Goal: Information Seeking & Learning: Understand process/instructions

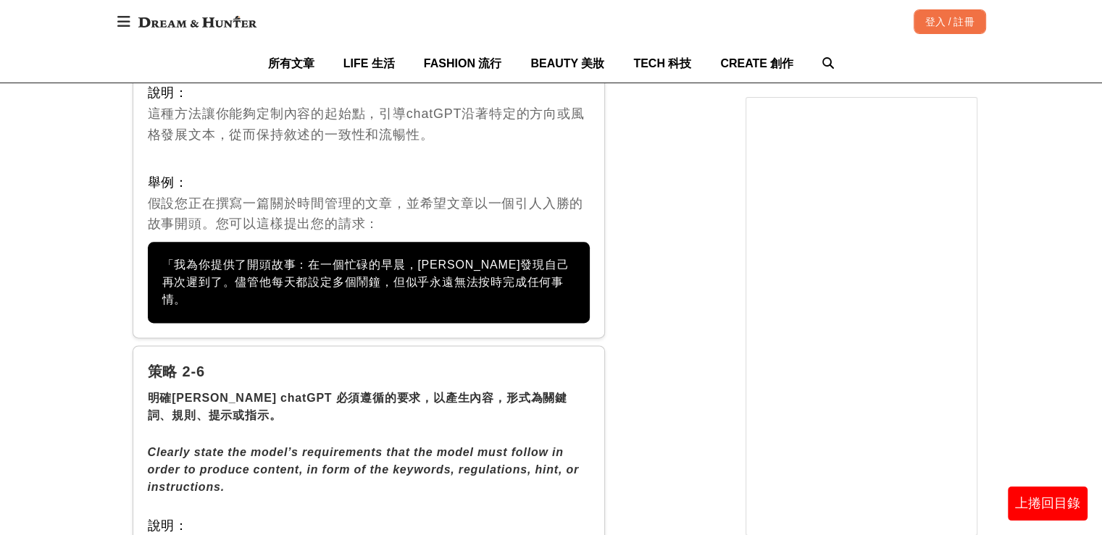
scroll to position [7606, 0]
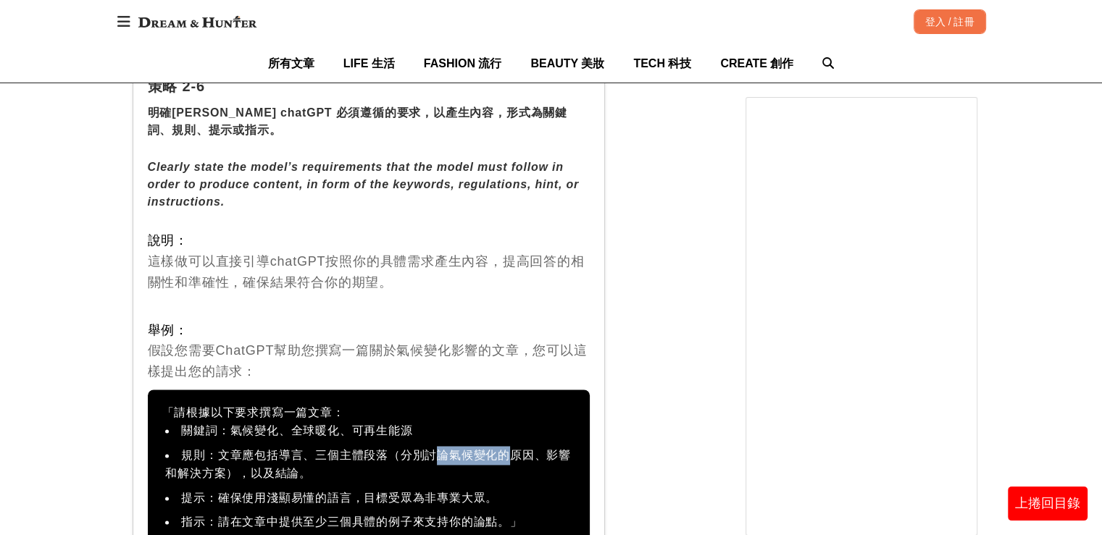
drag, startPoint x: 432, startPoint y: 394, endPoint x: 515, endPoint y: 390, distance: 83.4
click at [515, 446] on li "規則：文章應包括導言、三個主體段落（分別討論氣候變化的原因、影響和解決方案），以及結論。" at bounding box center [369, 464] width 414 height 37
drag, startPoint x: 177, startPoint y: 414, endPoint x: 206, endPoint y: 409, distance: 28.6
click at [206, 446] on li "規則：文章應包括導言、三個主體段落（分別討論氣候變化的原因、影響和解決方案），以及結論。" at bounding box center [369, 464] width 414 height 37
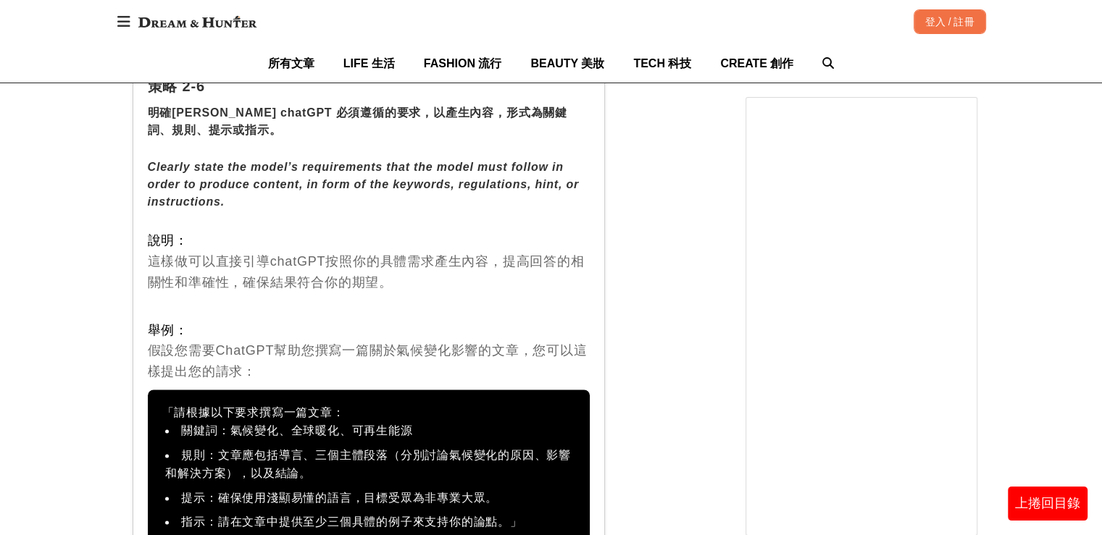
click at [397, 446] on li "規則：文章應包括導言、三個主體段落（分別討論氣候變化的原因、影響和解決方案），以及結論。" at bounding box center [369, 464] width 414 height 37
click at [327, 489] on li "提示：確保使用淺顯易懂的語言，目標受眾為非專業大眾。" at bounding box center [369, 498] width 414 height 19
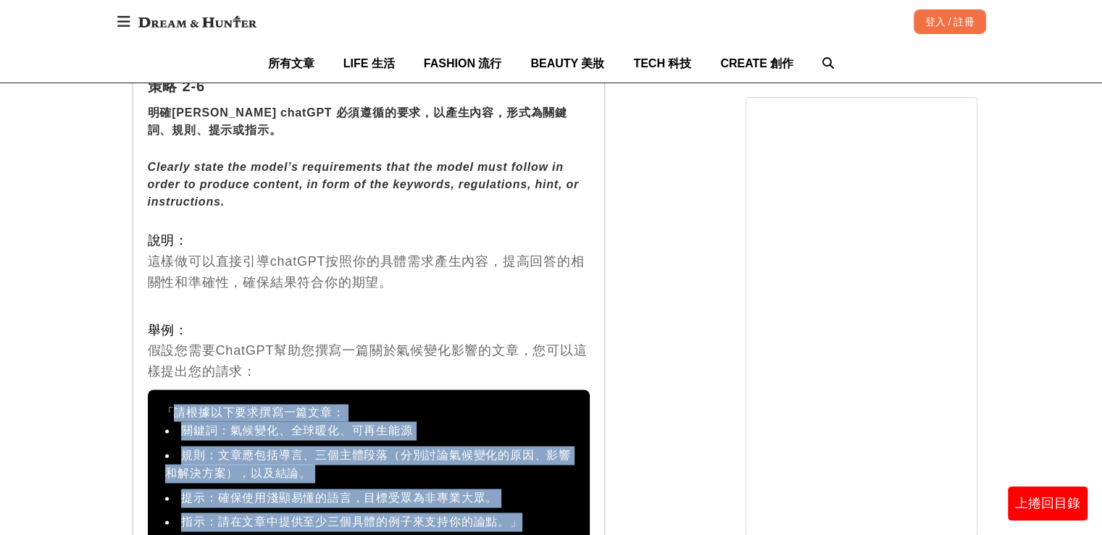
drag, startPoint x: 167, startPoint y: 349, endPoint x: 522, endPoint y: 464, distance: 373.2
click at [522, 464] on div "「請根據以下要求撰寫一篇文章： 關鍵詞：氣候變化、全球暖化、可再生能源 規則：文章應包括導言、三個主體段落（分別討論氣候變化的原因、影響和解決方案），以及結論…" at bounding box center [369, 468] width 443 height 156
copy div "「請根據以下要求撰寫一篇文章： 關鍵詞：氣候變化、全球暖化、可再生能源 規則：文章應包括導言、三個主體段落（分別討論氣候變化的原因、影響和解決方案），以及結論…"
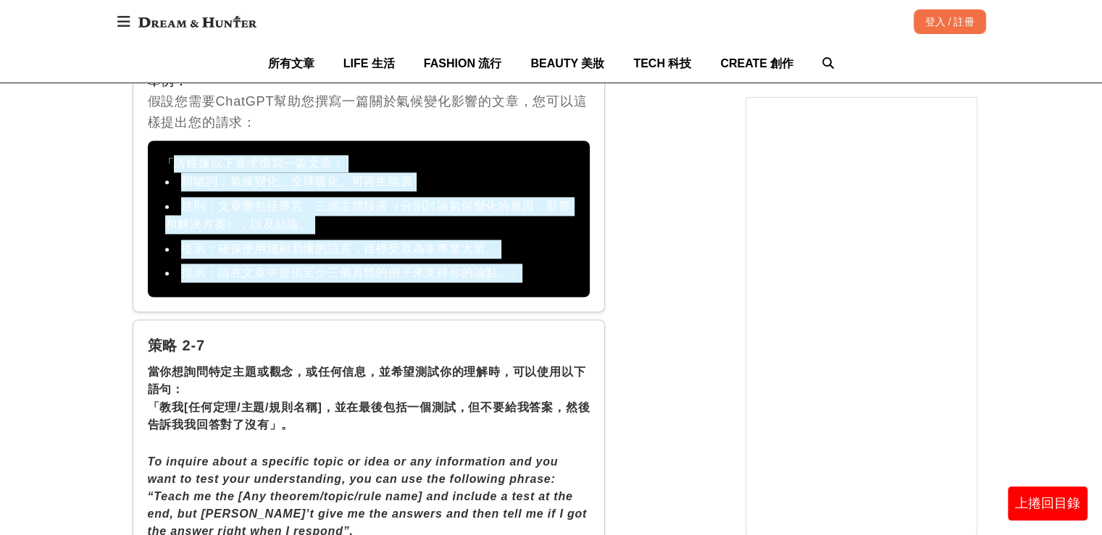
scroll to position [7896, 0]
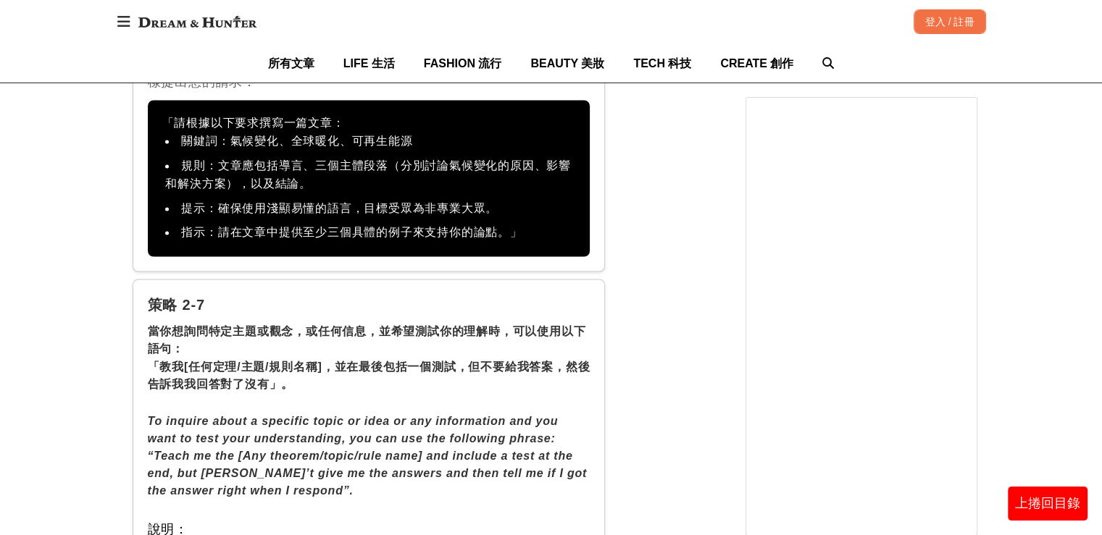
click at [375, 323] on div "當你想詢問特定主題或觀念，或任何信息，並希望測試你的理解時，可以使用以下語句： 「教我[任何定理/主題/規則名稱]，並在最後包括一個測試，但不要給我答案，然後…" at bounding box center [369, 358] width 443 height 70
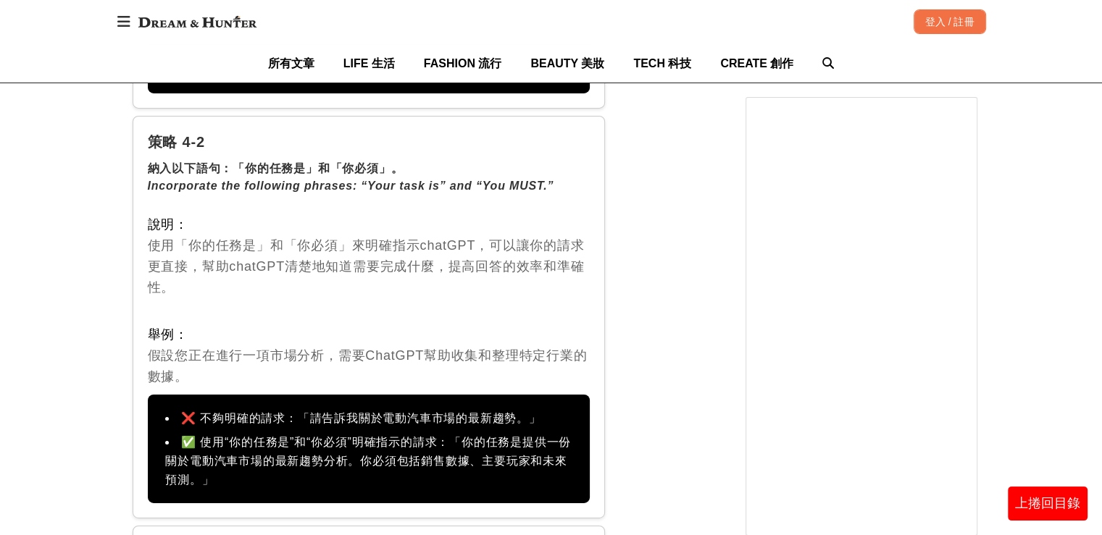
scroll to position [10431, 0]
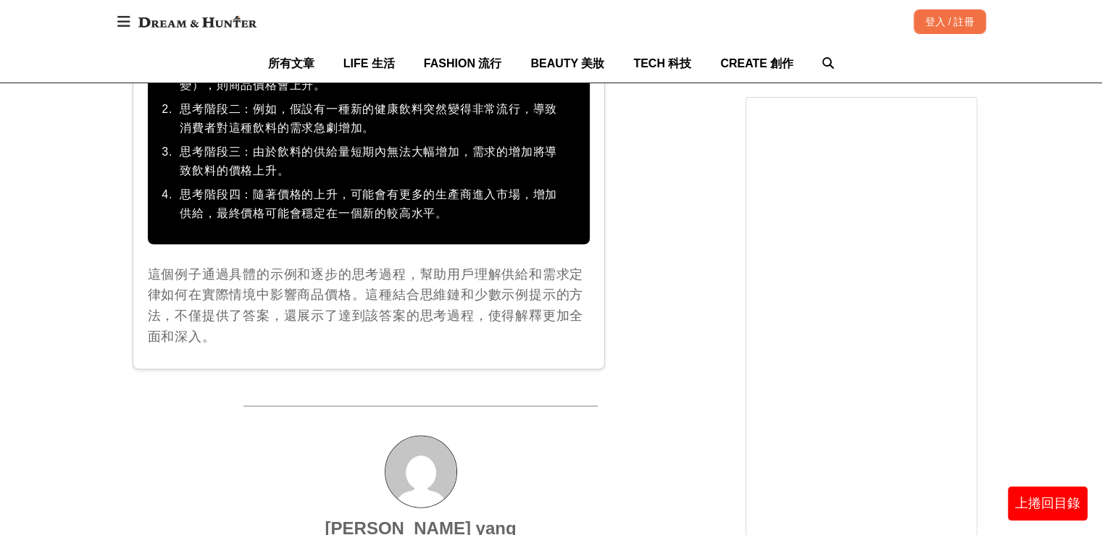
scroll to position [13703, 0]
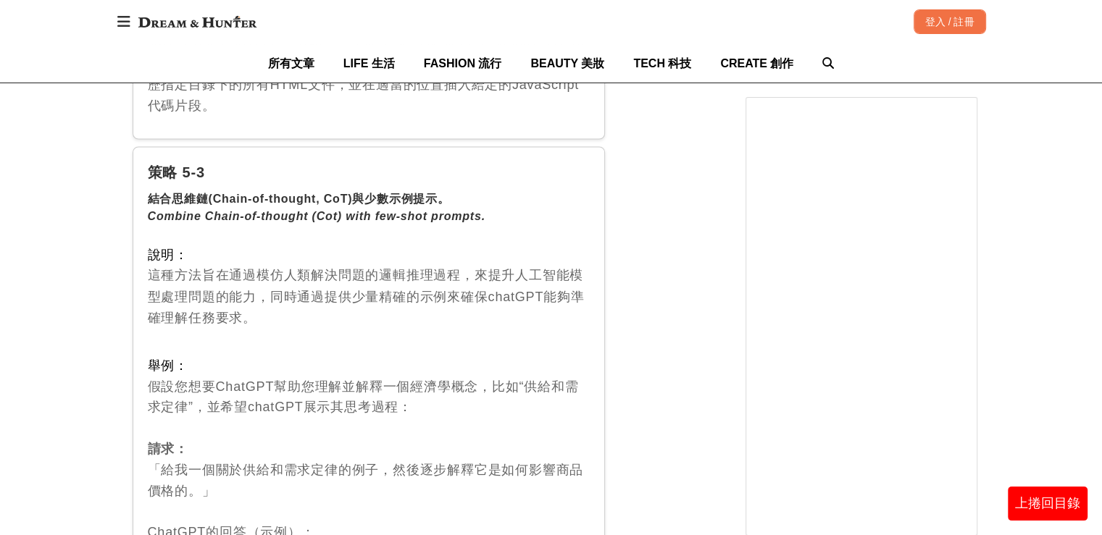
scroll to position [13558, 0]
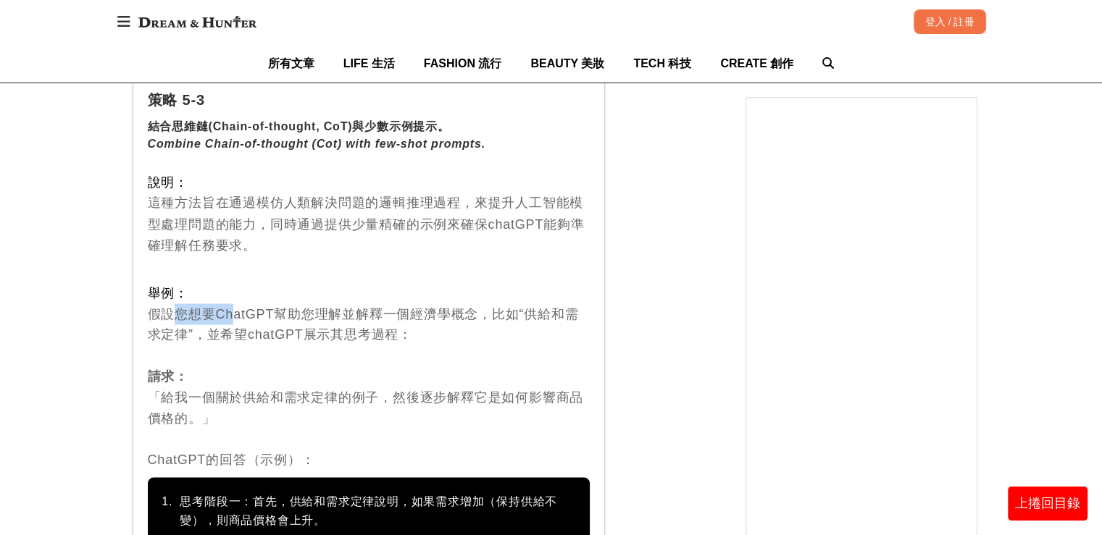
drag, startPoint x: 171, startPoint y: 264, endPoint x: 231, endPoint y: 267, distance: 60.2
click at [231, 283] on div "舉例： 假設您想要ChatGPT幫助您理解並解釋一個經濟學概念，比如“供給和需求定律”，並希望chatGPT展示其思考過程： 請求： 「給我一個關於供給和需求…" at bounding box center [369, 377] width 443 height 188
click at [289, 283] on div "舉例： 假設您想要ChatGPT幫助您理解並解釋一個經濟學概念，比如“供給和需求定律”，並希望chatGPT展示其思考過程： 請求： 「給我一個關於供給和需求…" at bounding box center [369, 377] width 443 height 188
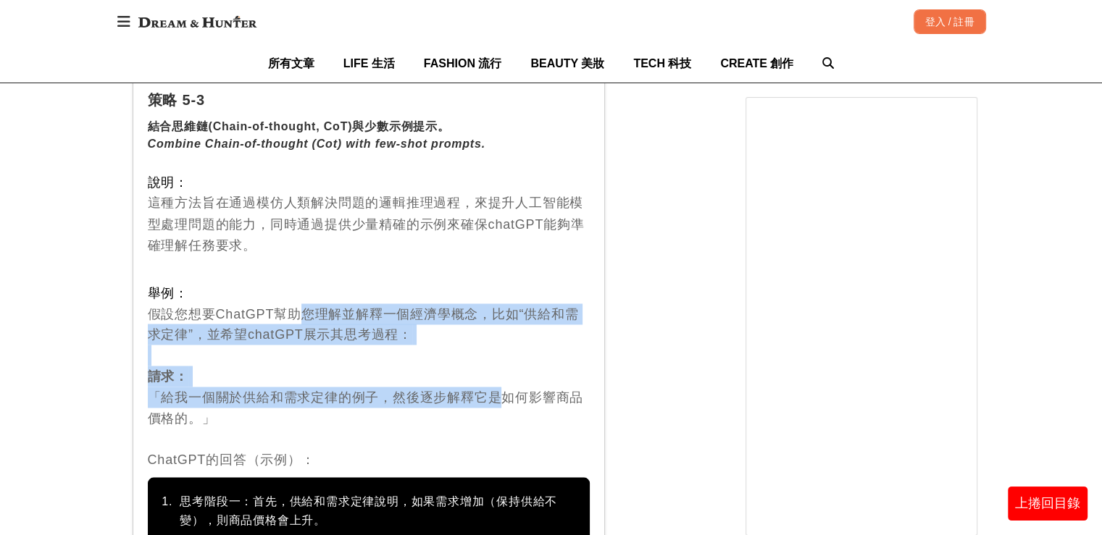
drag, startPoint x: 301, startPoint y: 265, endPoint x: 506, endPoint y: 345, distance: 220.6
click at [506, 345] on div "舉例： 假設您想要ChatGPT幫助您理解並解釋一個經濟學概念，比如“供給和需求定律”，並希望chatGPT展示其思考過程： 請求： 「給我一個關於供給和需求…" at bounding box center [369, 377] width 443 height 188
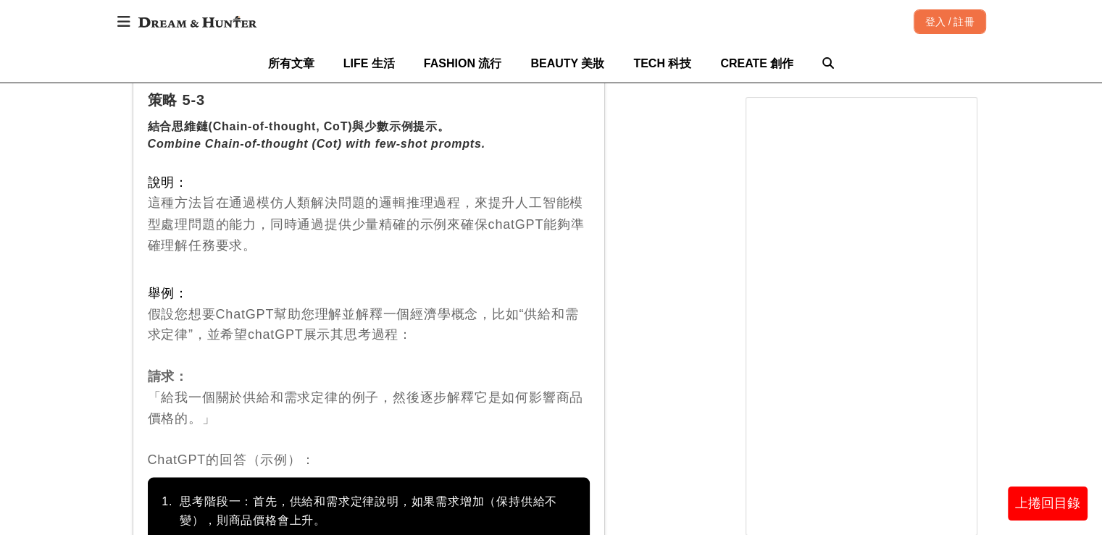
click at [151, 285] on span "舉例：" at bounding box center [168, 292] width 41 height 14
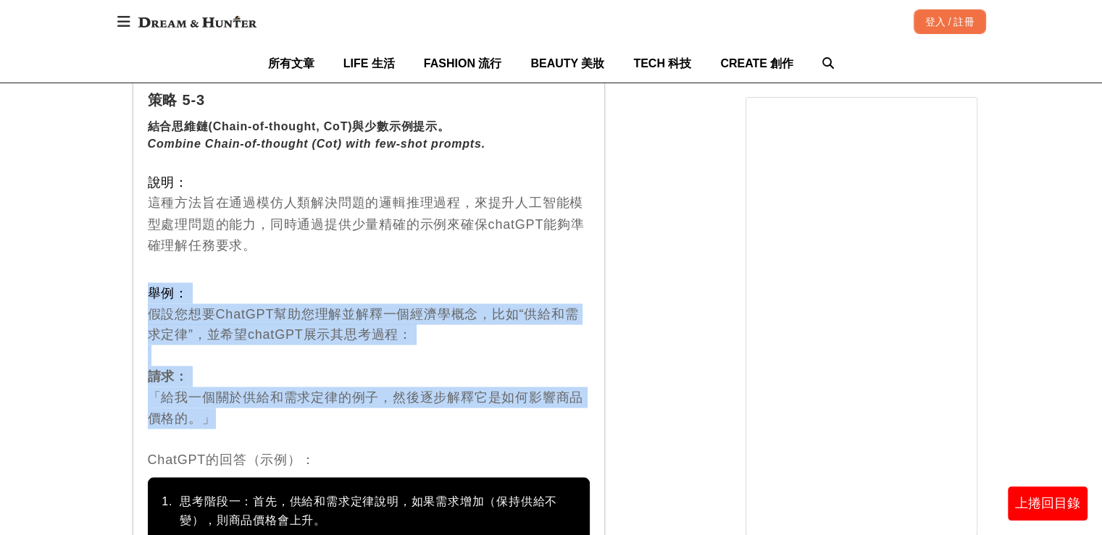
drag, startPoint x: 148, startPoint y: 242, endPoint x: 243, endPoint y: 378, distance: 166.0
click at [243, 378] on div "舉例： 假設您想要ChatGPT幫助您理解並解釋一個經濟學概念，比如“供給和需求定律”，並希望chatGPT展示其思考過程： 請求： 「給我一個關於供給和需求…" at bounding box center [369, 377] width 443 height 188
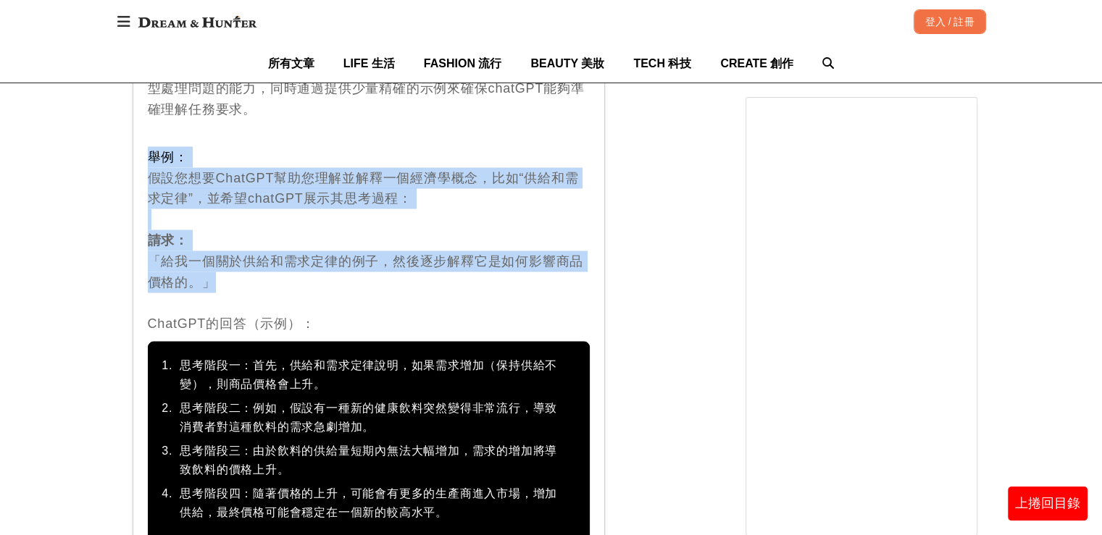
scroll to position [13703, 0]
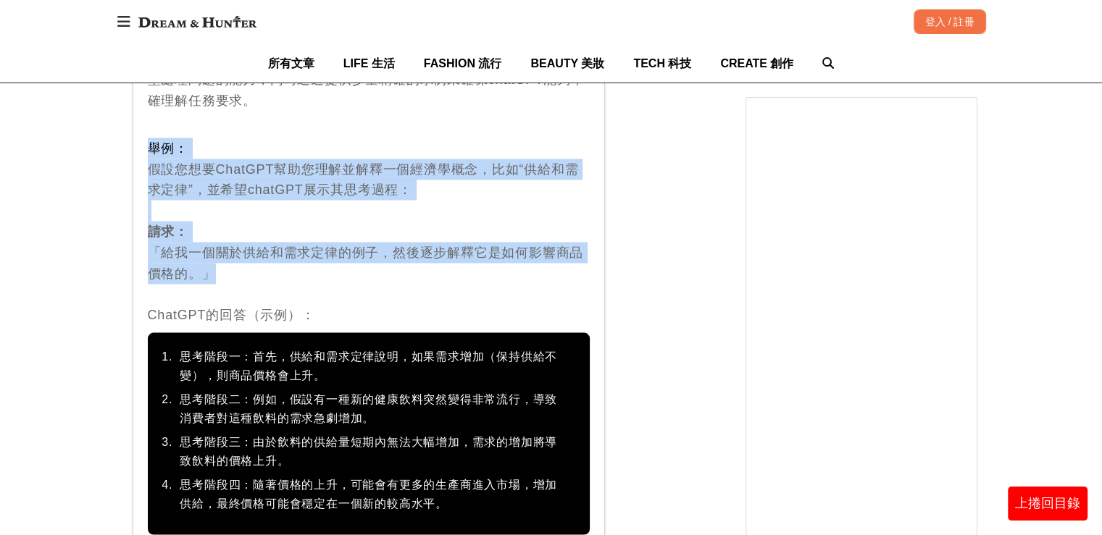
click at [406, 177] on div "舉例： 假設您想要ChatGPT幫助您理解並解釋一個經濟學概念，比如“供給和需求定律”，並希望chatGPT展示其思考過程： 請求： 「給我一個關於供給和需求…" at bounding box center [369, 232] width 443 height 188
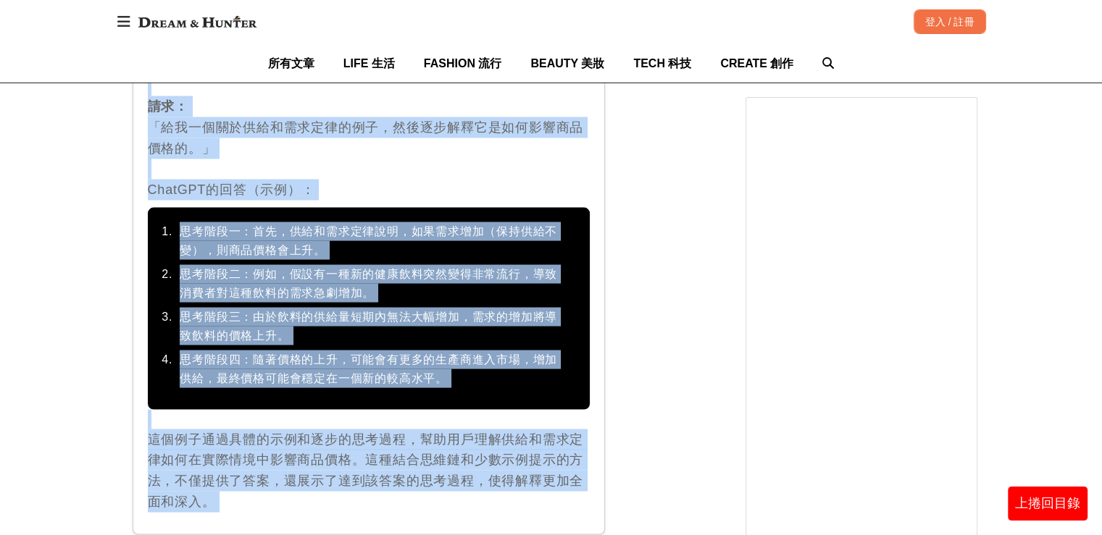
scroll to position [13872, 0]
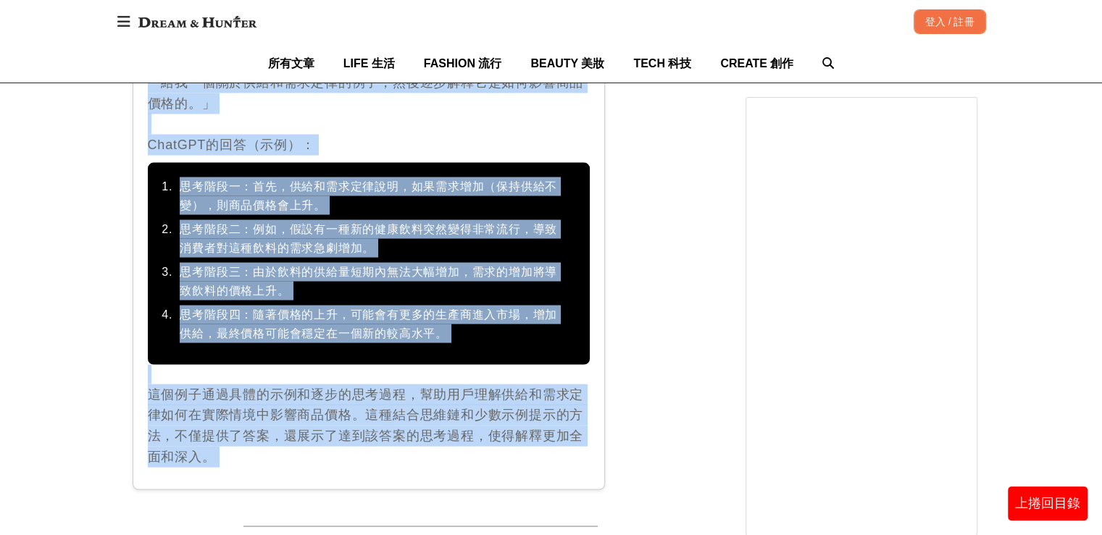
drag, startPoint x: 149, startPoint y: 101, endPoint x: 490, endPoint y: 431, distance: 475.4
click at [490, 431] on div "策略 5-3 結合思維鏈(Chain-of-thought, CoT)與少數示例提示。 Combine Chain-of-thought (Cot) with…" at bounding box center [369, 124] width 473 height 731
copy div "lo： ipsumDoloRSItametconsectetu，ad“elitsed”，doeiusmODTemporin： ut： 「laboreetdol…"
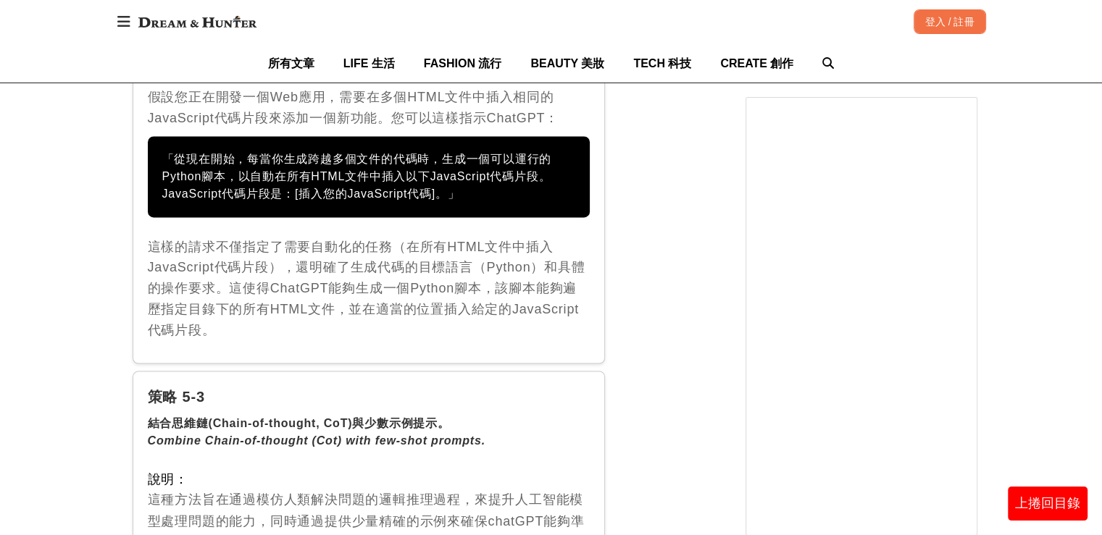
scroll to position [13148, 0]
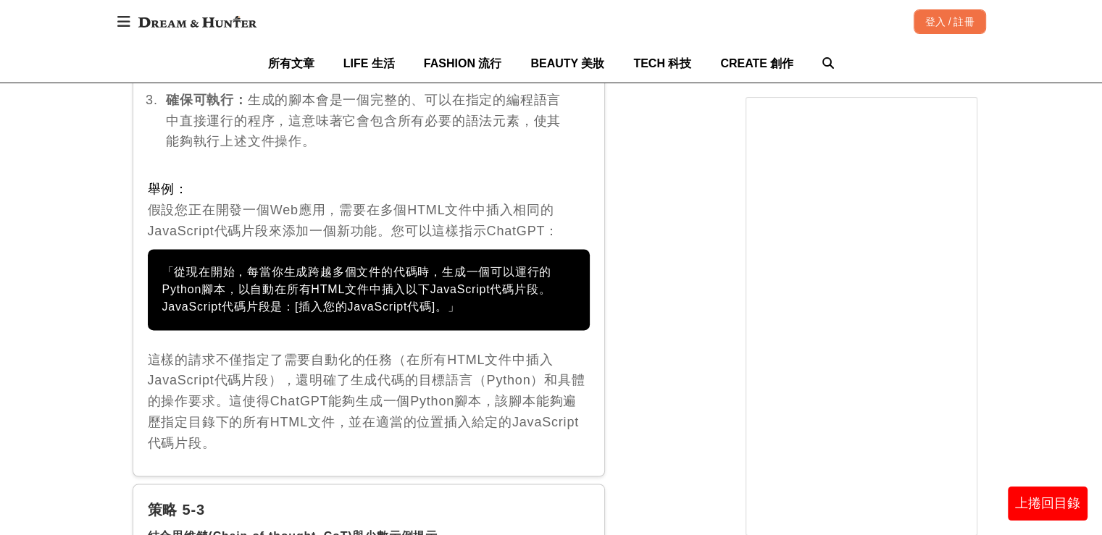
click at [416, 179] on div "舉例： 假設您正在開發一個Web應用，需要在多個HTML文件中插入相同的JavaScript代碼片段來添加一個新功能。您可以這樣指示ChatGPT：" at bounding box center [369, 210] width 443 height 62
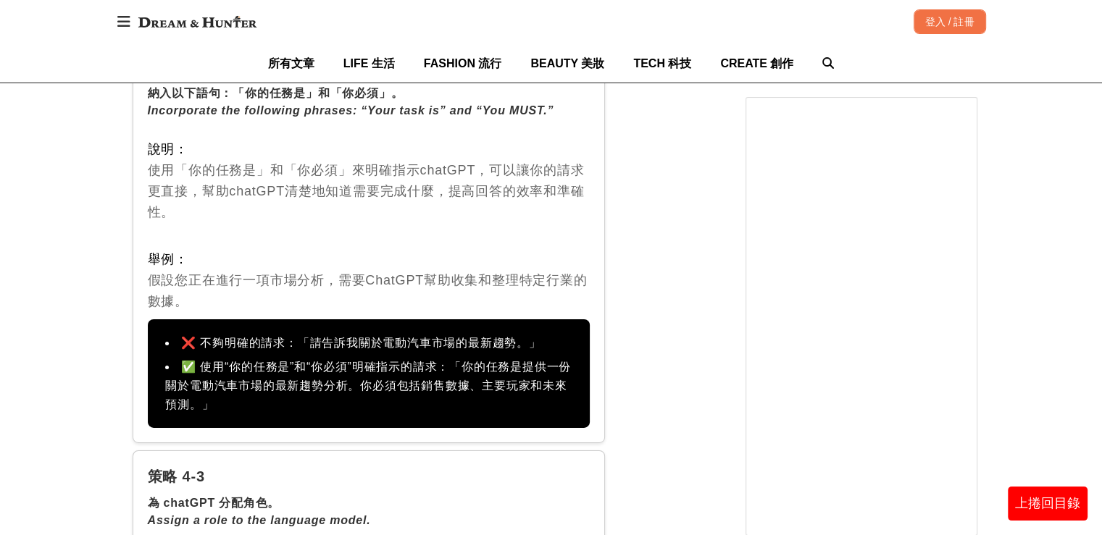
scroll to position [10250, 0]
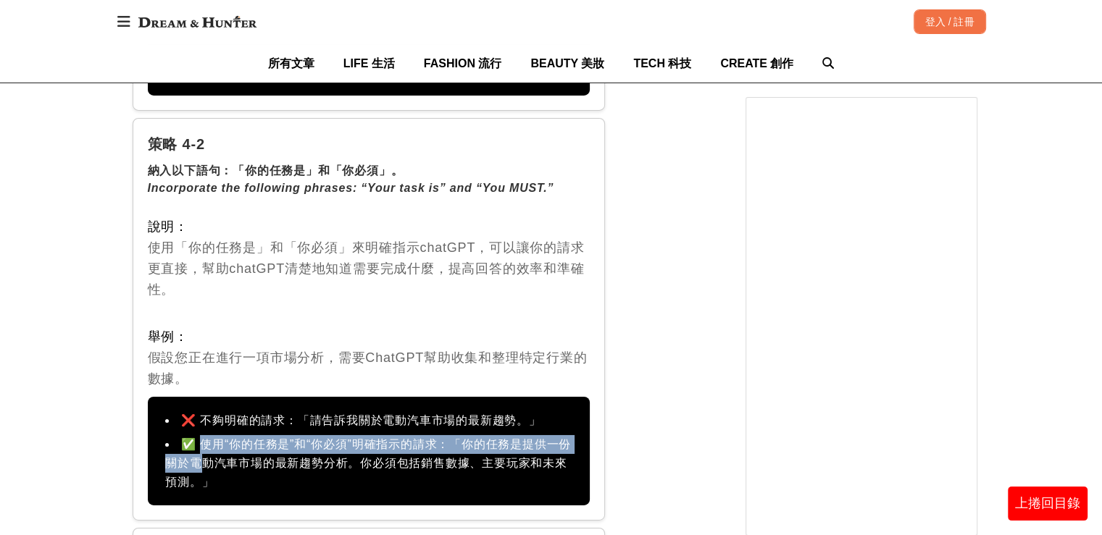
drag, startPoint x: 204, startPoint y: 381, endPoint x: 229, endPoint y: 398, distance: 30.3
click at [229, 435] on li "✅ 使用“你的任務是”和“你必須”明確指示的請求：「你的任務是提供一份關於電動汽車市場的最新趨勢分析。你必須包括銷售數據、主要玩家和未來預測。」" at bounding box center [369, 463] width 414 height 56
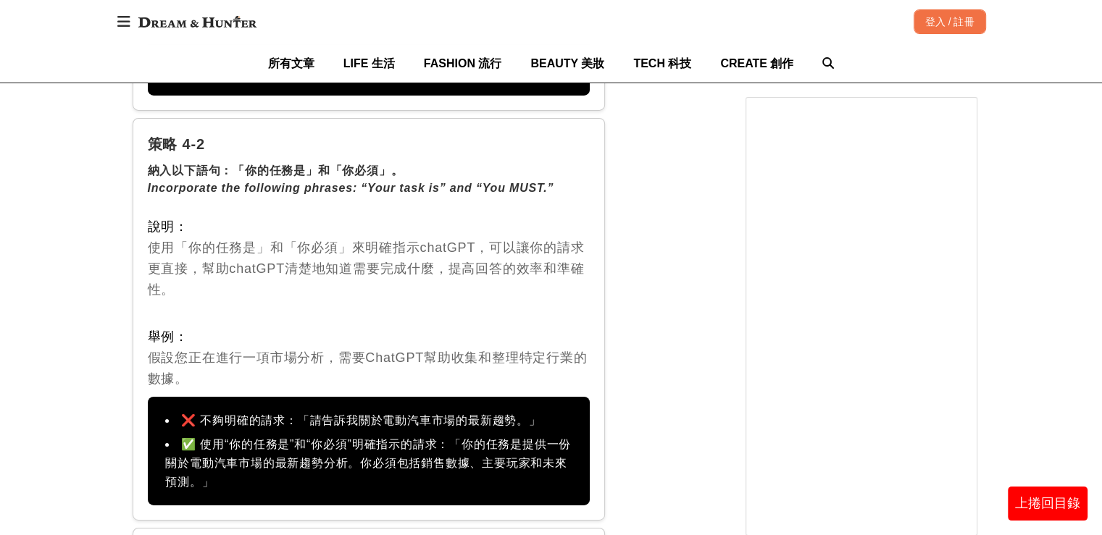
click at [160, 397] on div "❌ 不夠明確的請求：「請告訴我關於電動汽車市場的最新趨勢。」 ✅ 使用“你的任務是”和“你必須”明確指示的請求：「你的任務是提供一份關於電動汽車市場的最新趨勢…" at bounding box center [369, 451] width 443 height 109
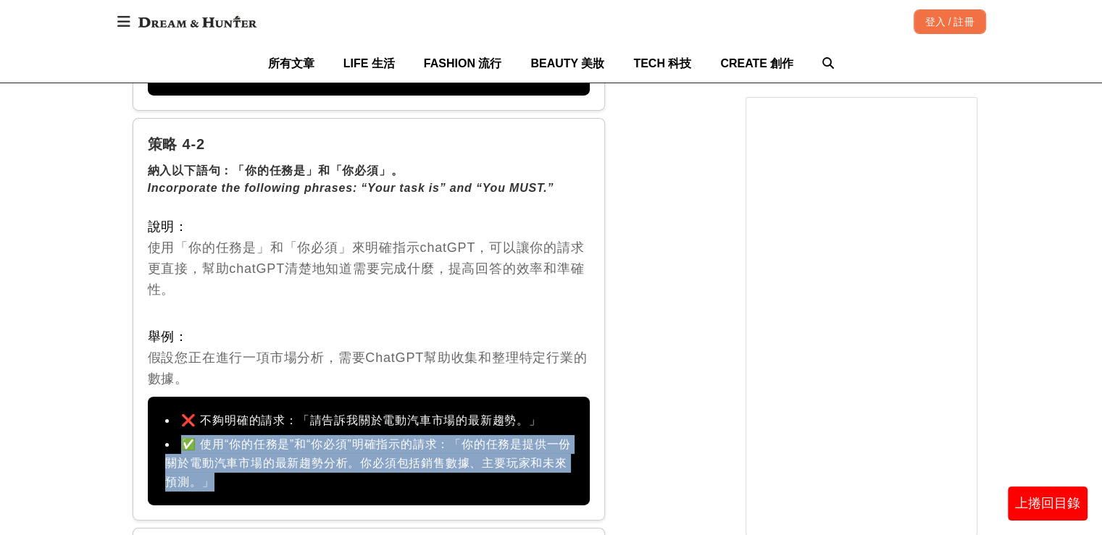
drag, startPoint x: 160, startPoint y: 381, endPoint x: 241, endPoint y: 417, distance: 87.9
click at [241, 417] on div "❌ 不夠明確的請求：「請告訴我關於電動汽車市場的最新趨勢。」 ✅ 使用“你的任務是”和“你必須”明確指示的請求：「你的任務是提供一份關於電動汽車市場的最新趨勢…" at bounding box center [369, 451] width 443 height 109
copy li "✅ 使用“你的任務是”和“你必須”明確指示的請求：「你的任務是提供一份關於電動汽車市場的最新趨勢分析。你必須包括銷售數據、主要玩家和未來預測。」"
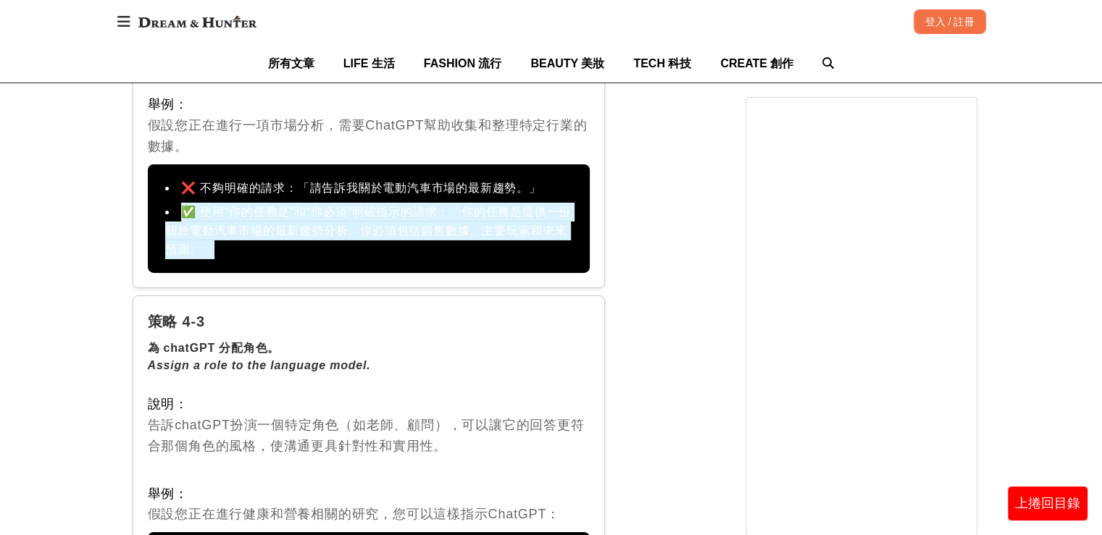
scroll to position [10540, 0]
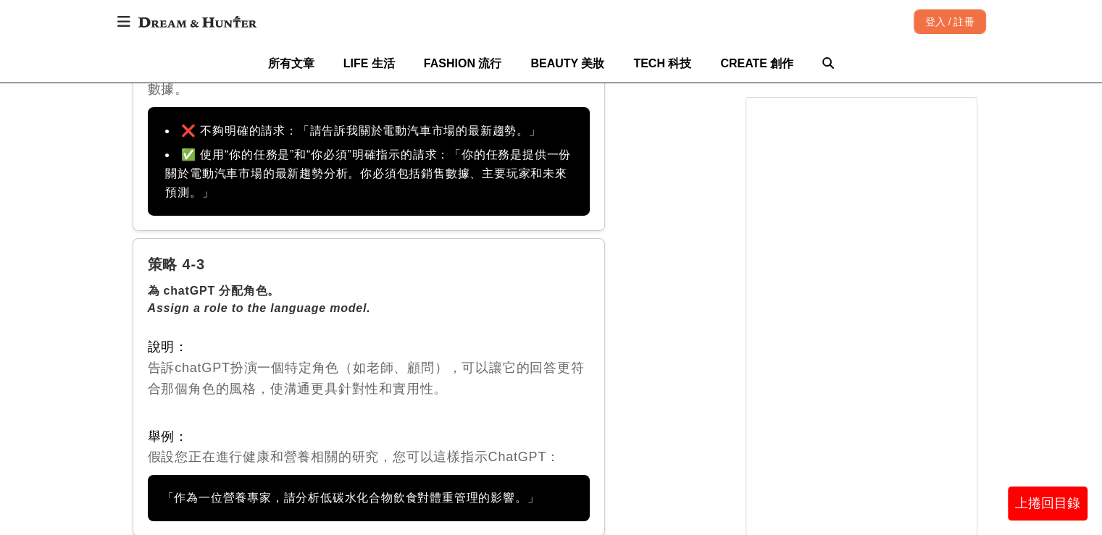
click at [438, 360] on div "策略 4-3 為 chatGPT 分配角色。 Assign a role to the language model. 說明： 告訴[PERSON_NAME]…" at bounding box center [369, 387] width 473 height 298
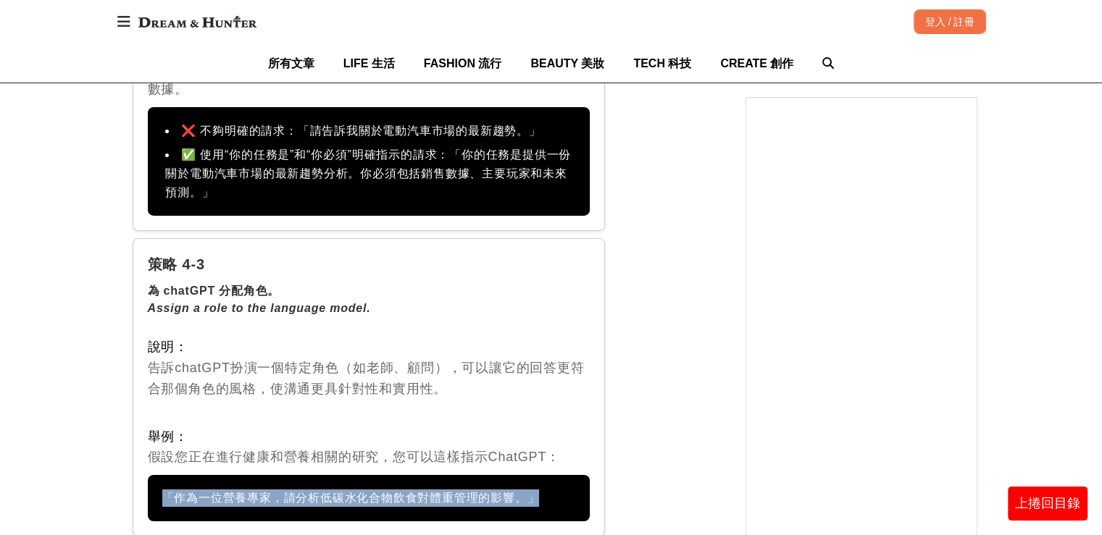
drag, startPoint x: 162, startPoint y: 432, endPoint x: 548, endPoint y: 450, distance: 386.5
click at [548, 475] on div "「作為一位營養專家，請分析低碳水化合物飲食對體重管理的影響。」" at bounding box center [369, 498] width 443 height 46
copy div "「作為一位營養專家，請分析低碳水化合物飲食對體重管理的影響。」"
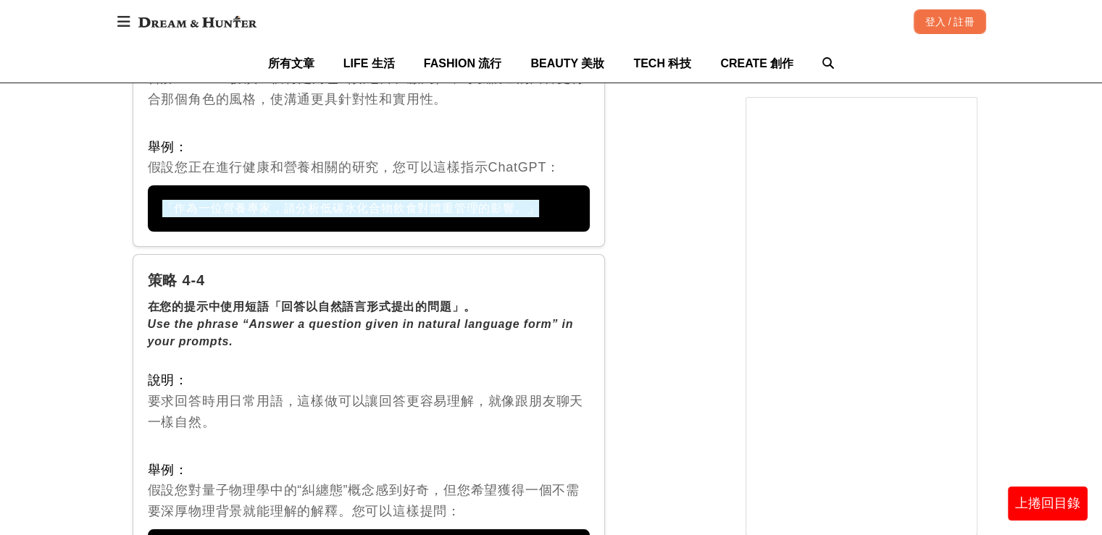
scroll to position [10975, 0]
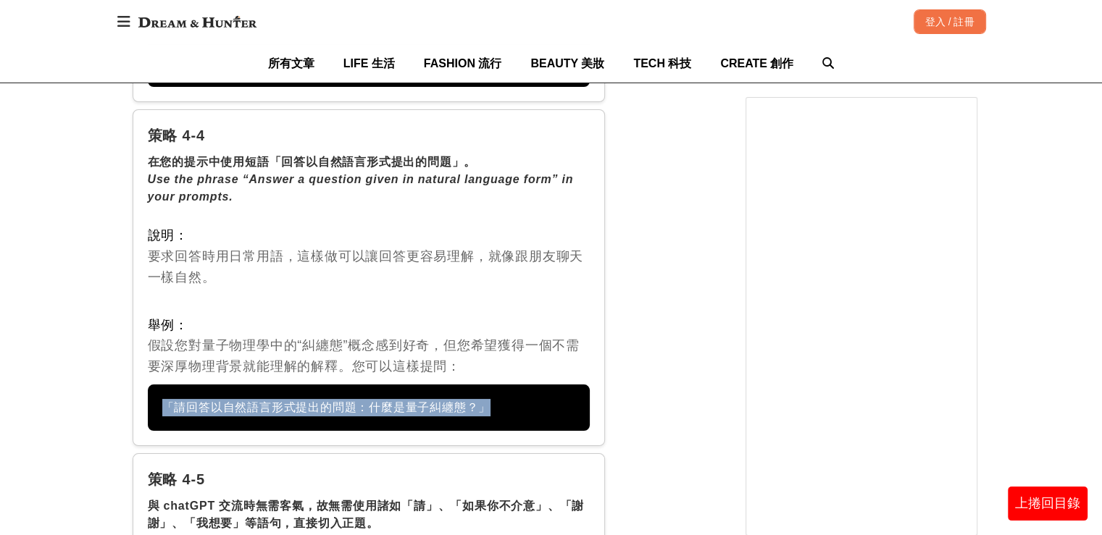
drag, startPoint x: 164, startPoint y: 346, endPoint x: 548, endPoint y: 351, distance: 384.7
click at [548, 385] on div "「請回答以自然語言形式提出的問題：什麼是量子糾纏態？」" at bounding box center [369, 408] width 443 height 46
copy div "「請回答以自然語言形式提出的問題：什麼是量子糾纏態？」"
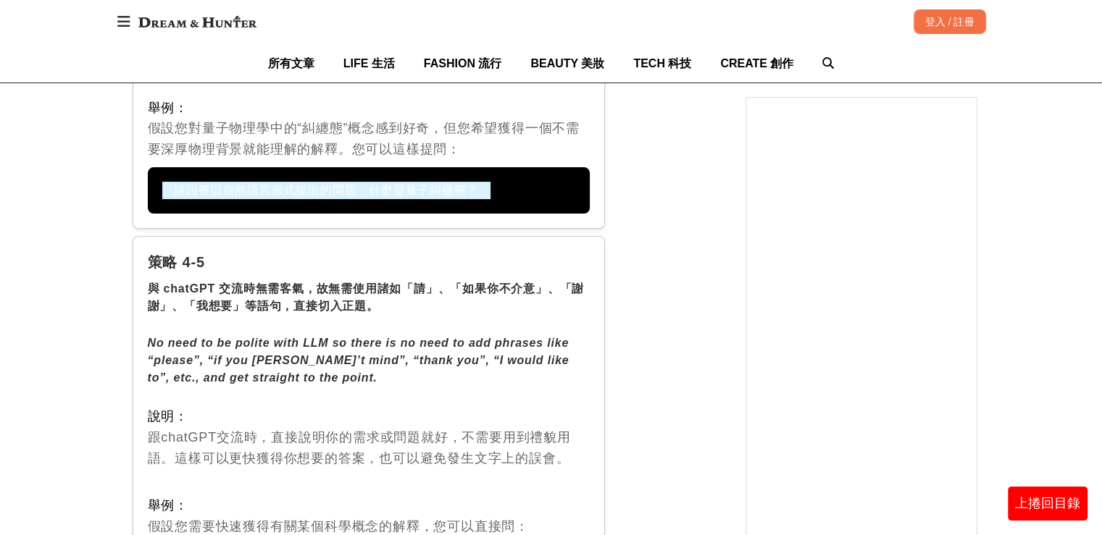
scroll to position [11264, 0]
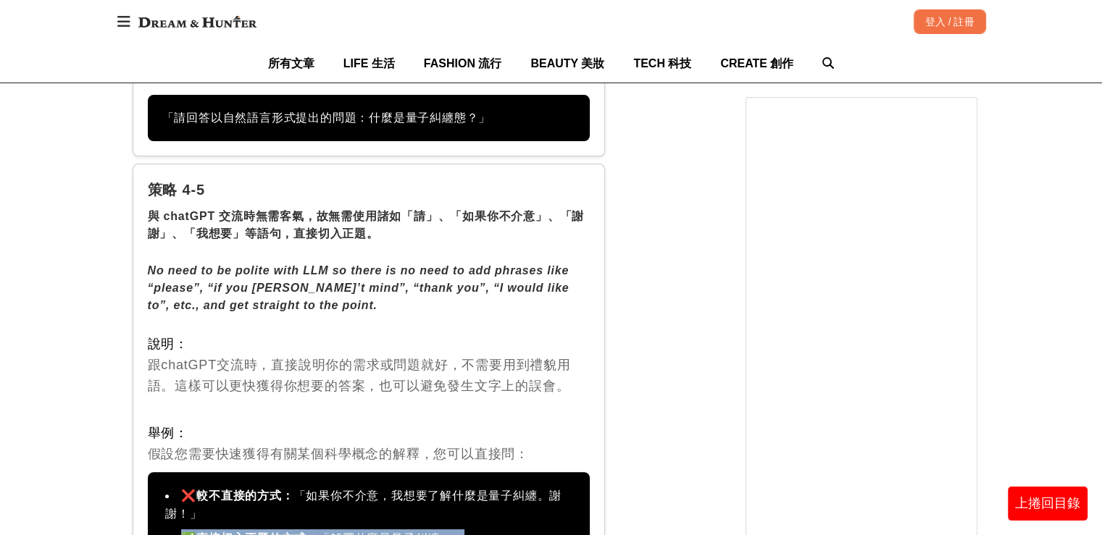
drag, startPoint x: 157, startPoint y: 473, endPoint x: 475, endPoint y: 490, distance: 318.5
click at [475, 490] on div "❌ 較不直接的方式： 「如果你不介意，我想要了解什麼是量子糾纏。謝謝！」 ✅ 直接切入正題的方式： 「解釋什麼是量子糾纏。」" at bounding box center [369, 517] width 443 height 91
copy li "✅ 直接切入正題的方式： 「解釋什麼是量子糾纏。」"
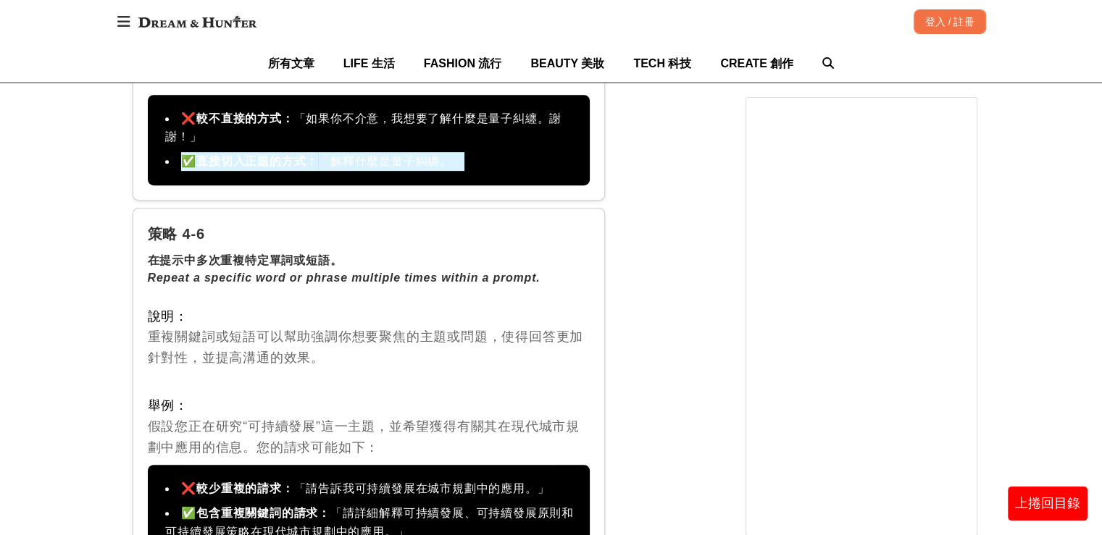
scroll to position [11772, 0]
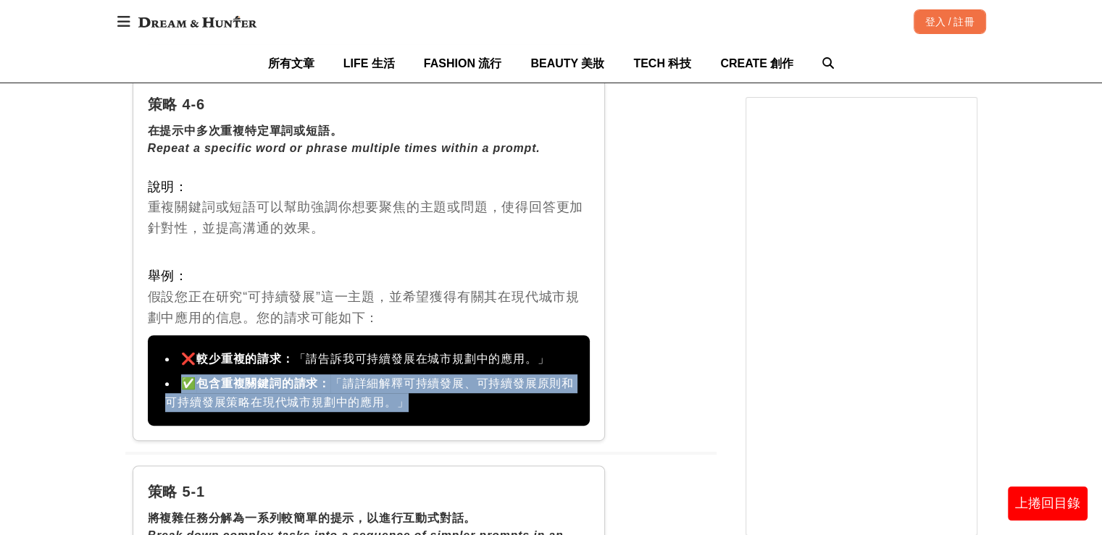
drag, startPoint x: 154, startPoint y: 324, endPoint x: 417, endPoint y: 350, distance: 265.0
click at [417, 350] on div "❌ 較少重複的請求： 「請告訴我可持續發展在城市規劃中的應用。」 ✅ 包含重複關鍵詞的請求： 「請詳細解釋可持續發展、可持續發展原則和可持續發展策略在現代城市…" at bounding box center [369, 380] width 443 height 91
copy li "✅ 包含重複關鍵詞的請求： 「請詳細解釋可持續發展、可持續發展原則和可持續發展策略在現代城市規劃中的應用。」"
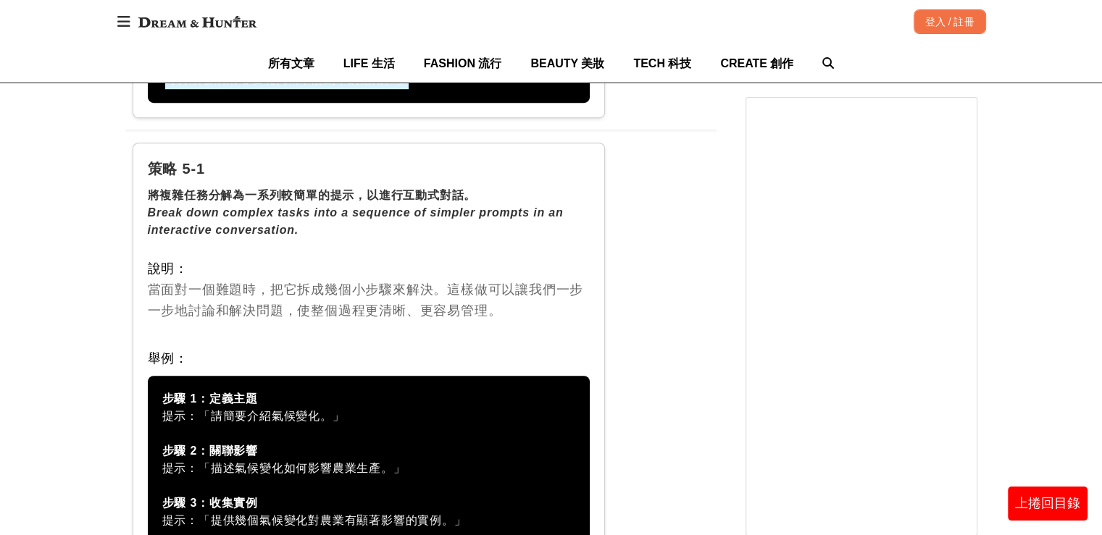
scroll to position [12061, 0]
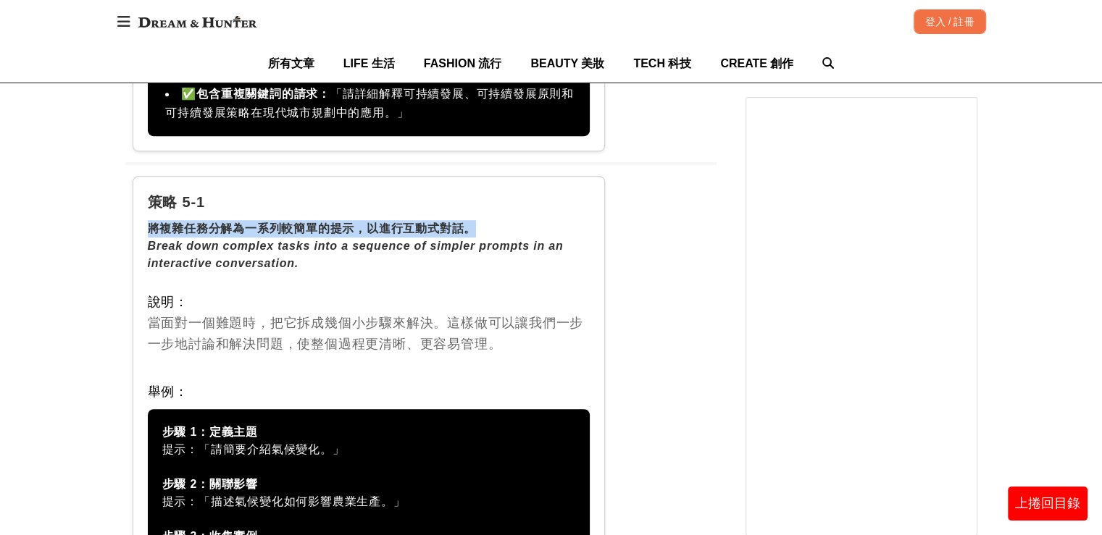
drag, startPoint x: 146, startPoint y: 164, endPoint x: 482, endPoint y: 169, distance: 336.2
click at [482, 176] on div "策略 5-1 將複雜任務分解為一系列較簡單的提示，以進行互動式對話。 Break down complex tasks into a sequence of …" at bounding box center [369, 462] width 473 height 573
copy div "將複雜任務分解為一系列較簡單的提示，以進行互動式對話。"
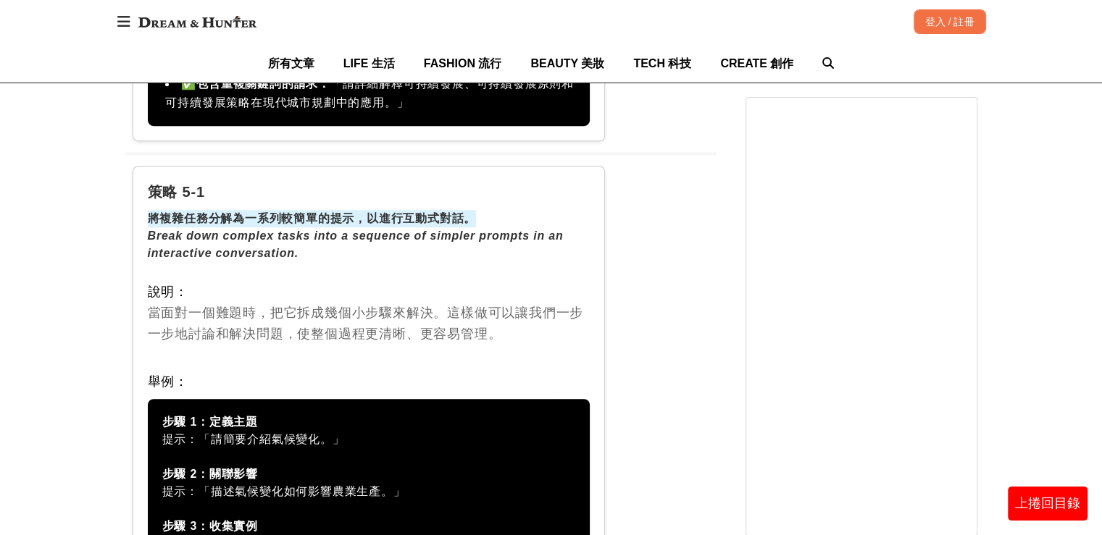
scroll to position [12206, 0]
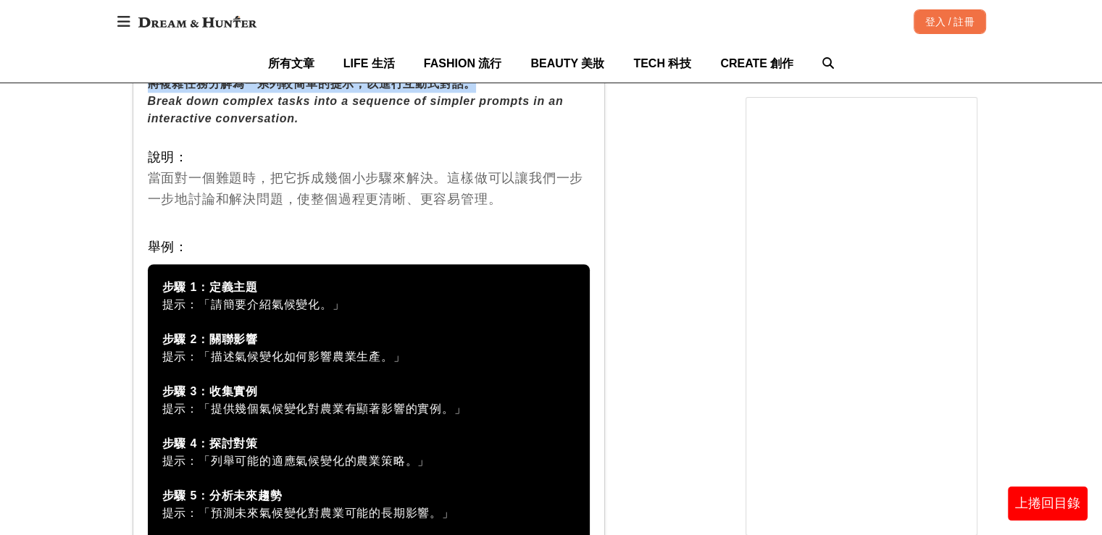
drag, startPoint x: 156, startPoint y: 222, endPoint x: 306, endPoint y: 422, distance: 249.3
click at [545, 502] on div "步驟 1：定義主題 提示：「請簡要介紹氣候變化。」 步驟 2：關聯影響 提示：「描述氣候變化如何影響農業生產。」 步驟 3：收集實例 提示：「提供幾個氣候變化…" at bounding box center [369, 426] width 443 height 325
copy div "步驟 1：定義主題 提示：「請簡要介紹氣候變化。」 步驟 2：關聯影響 提示：「描述氣候變化如何影響農業生產。」 步驟 3：收集實例 提示：「提供幾個氣候變化…"
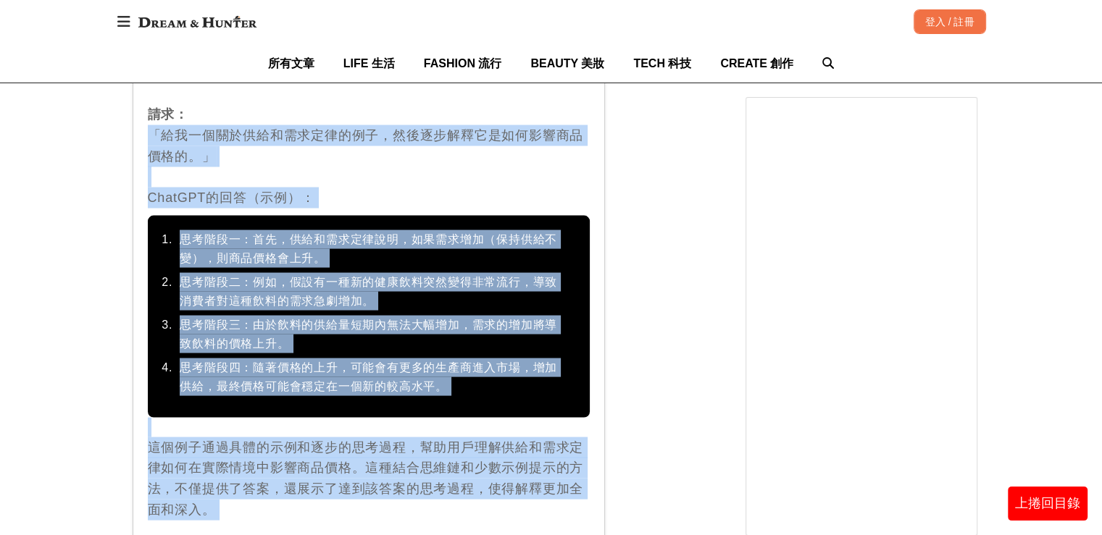
scroll to position [13866, 0]
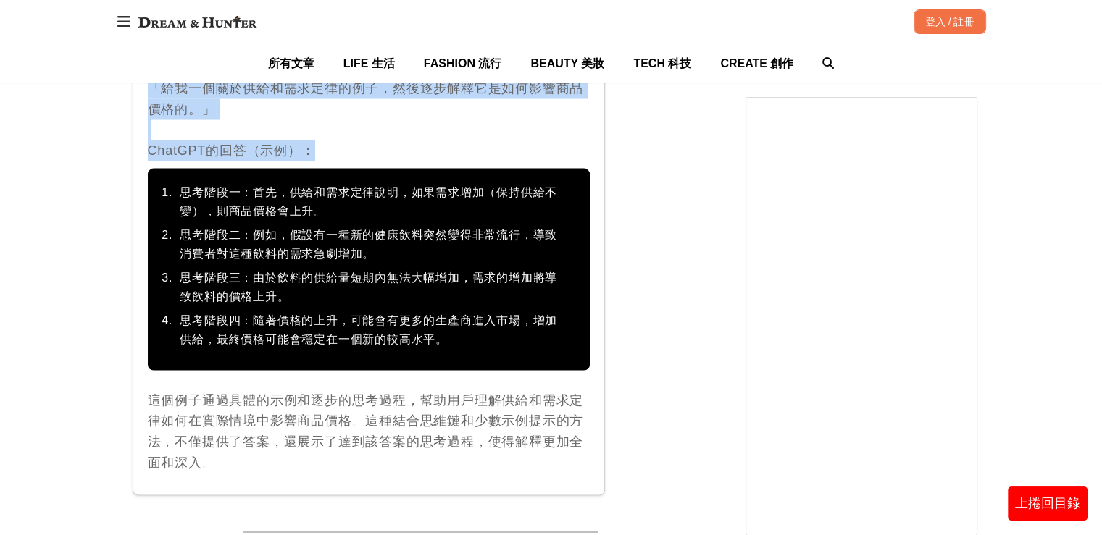
drag, startPoint x: 152, startPoint y: 322, endPoint x: 387, endPoint y: 327, distance: 234.8
click at [387, 327] on div "策略 5-3 結合思維鏈(Chain-of-thought, CoT)與少數示例提示。 Combine Chain-of-thought (Cot) with…" at bounding box center [369, 130] width 473 height 731
copy div "「給我一個關於供給和需求定律的例子，然後逐步解釋它是如何影響商品價格的。」 [GEOGRAPHIC_DATA]的回答（示例）："
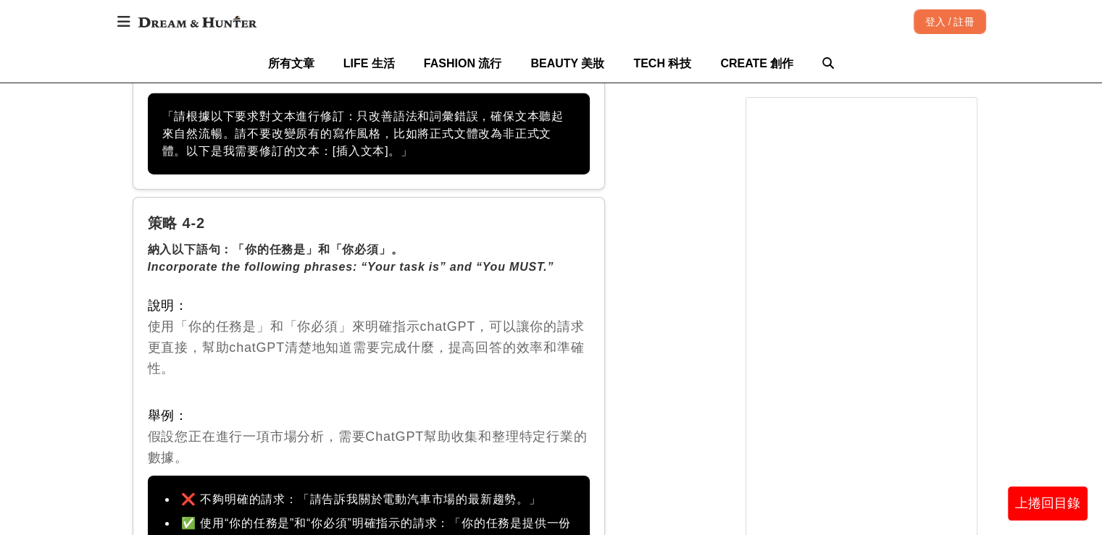
scroll to position [10027, 0]
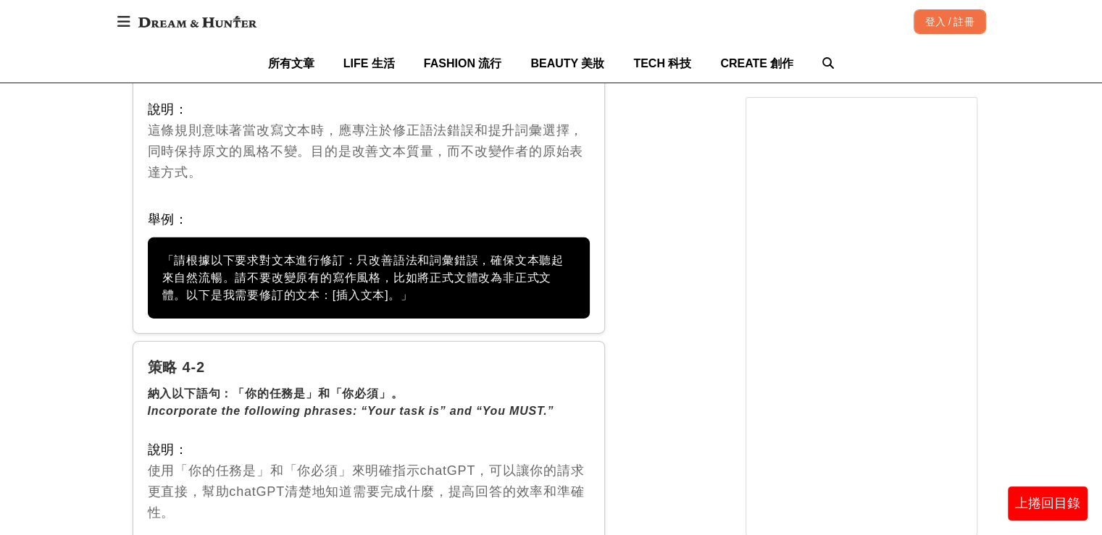
click at [330, 385] on div "納入以下語句：「你的任務是」和「你必須」。" at bounding box center [369, 393] width 443 height 17
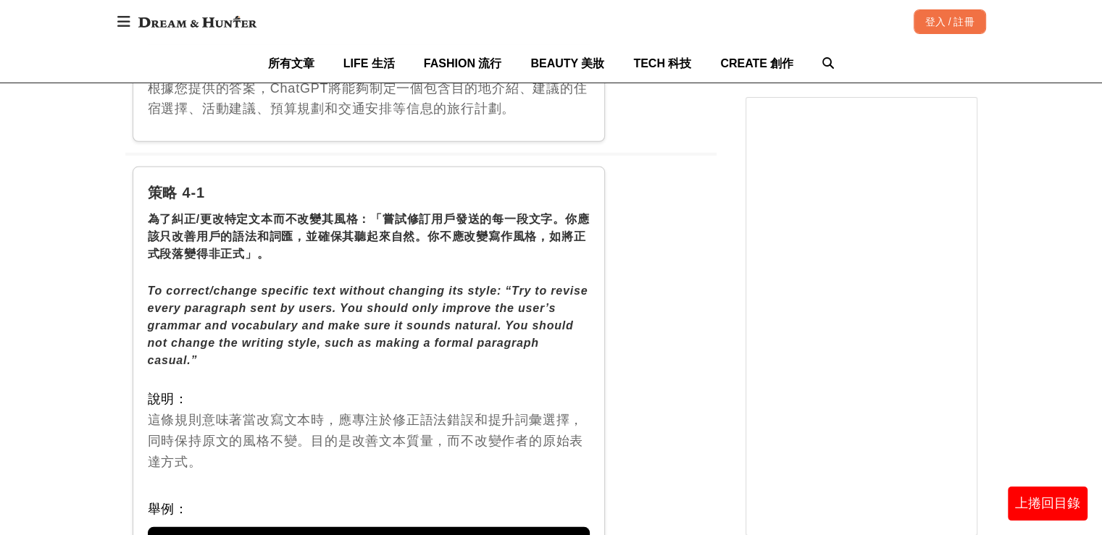
scroll to position [9810, 0]
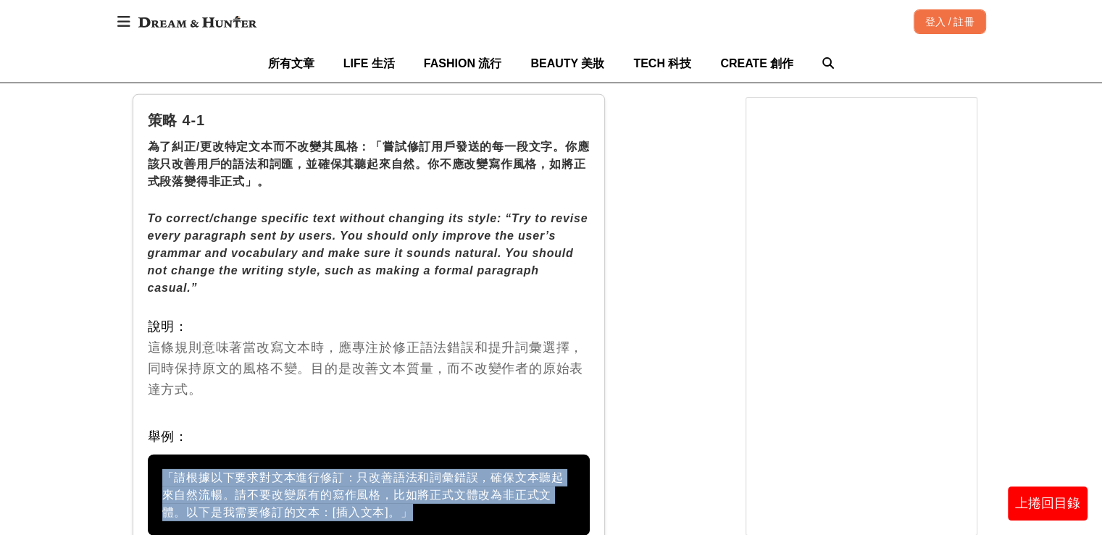
drag, startPoint x: 161, startPoint y: 419, endPoint x: 387, endPoint y: 472, distance: 232.0
click at [387, 472] on div "「請根據以下要求對文本進行修訂：只改善語法和詞彙錯誤，確保文本聽起來自然流暢。請不要改變原有的寫作風格，比如將正式文體改為非正式文體。以下是我需要修訂的文本：…" at bounding box center [369, 495] width 443 height 81
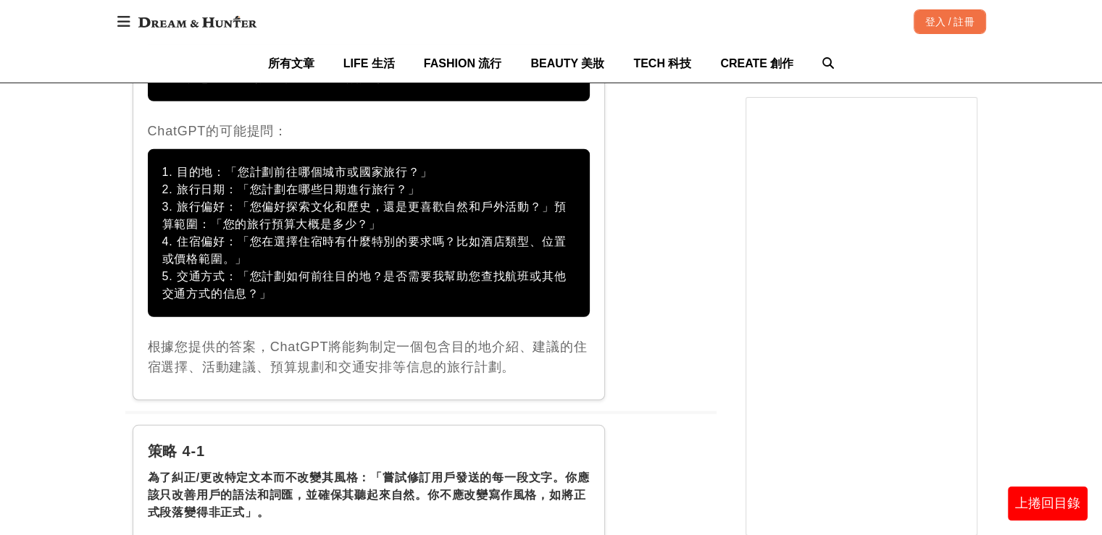
scroll to position [9375, 0]
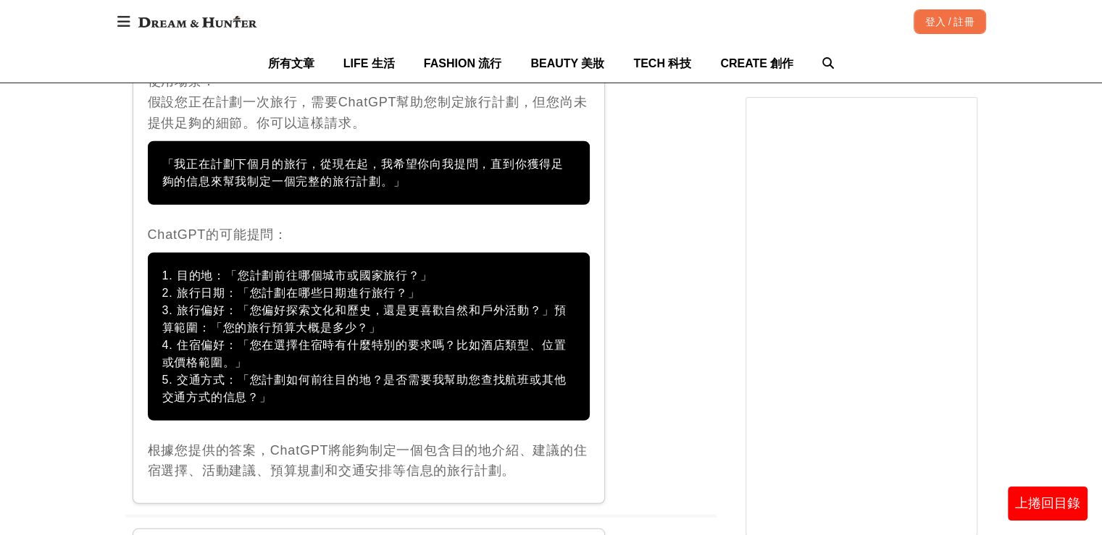
click at [382, 253] on div "1. 目的地：「您計劃前往哪個城市或國家旅行？」 2. 旅行日期：「您計劃在哪些日期進行旅行？」 3. 旅行偏好：「您偏好探索文化和歷史，還是更喜歡自然和戶外…" at bounding box center [369, 337] width 443 height 168
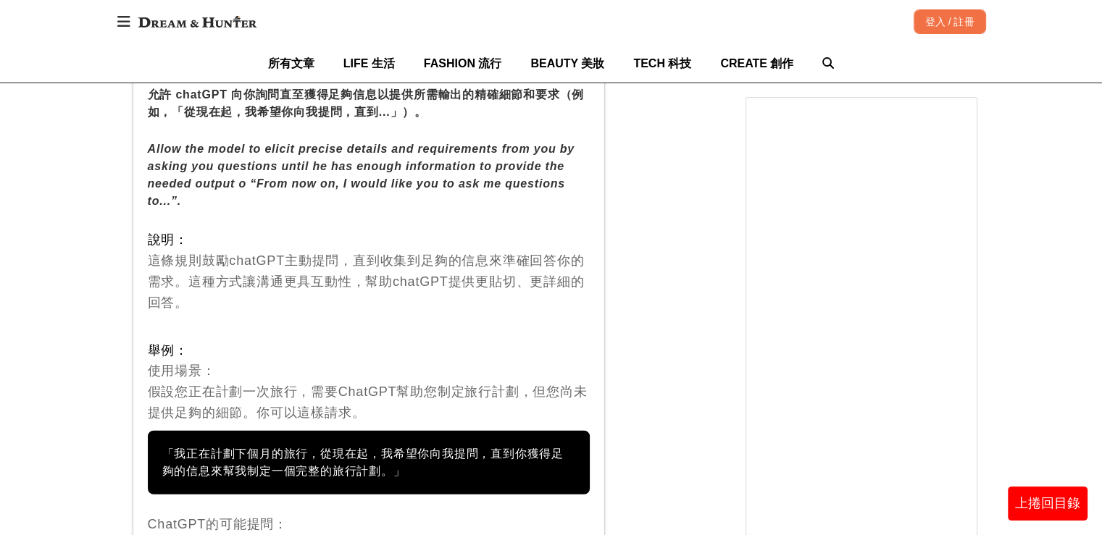
scroll to position [8941, 0]
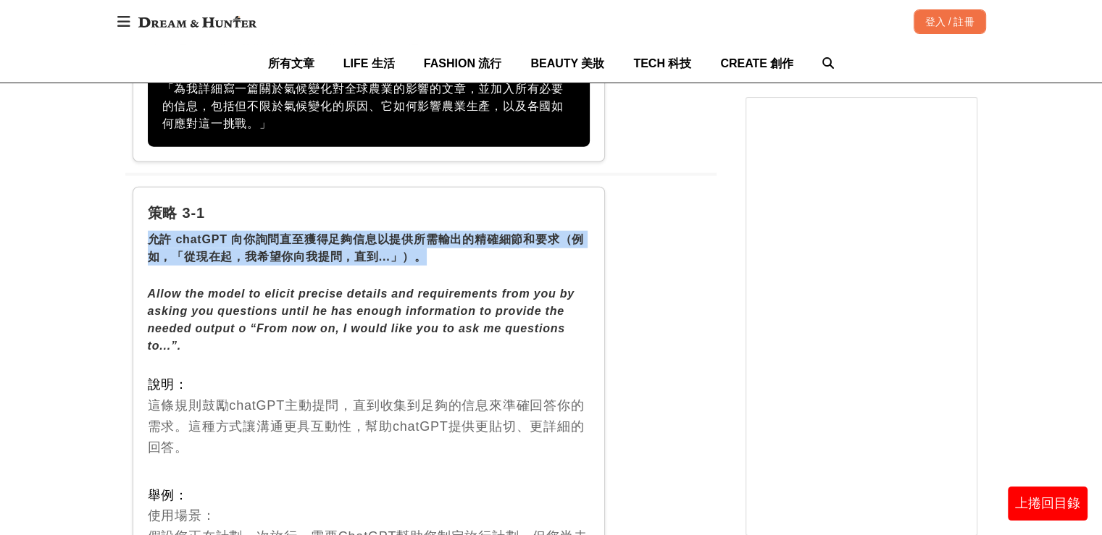
drag, startPoint x: 149, startPoint y: 176, endPoint x: 405, endPoint y: 195, distance: 256.4
click at [405, 231] on div "允許 chatGPT 向你詢問直至獲得足夠信息以提供所需輸出的精確細節和要求（例如，「從現在起，我希望你向我提問，直到...」）。" at bounding box center [369, 248] width 443 height 35
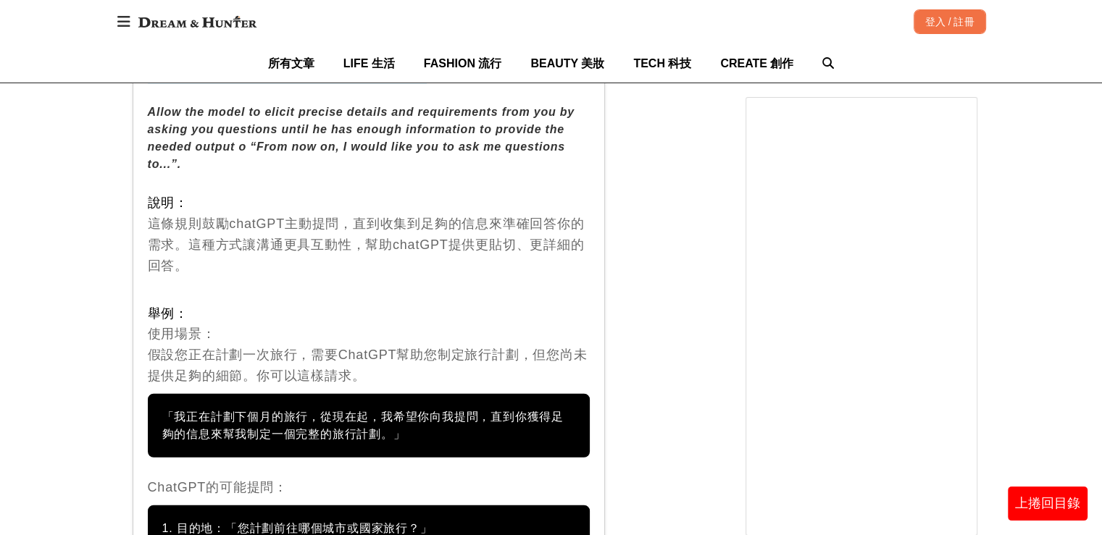
scroll to position [9158, 0]
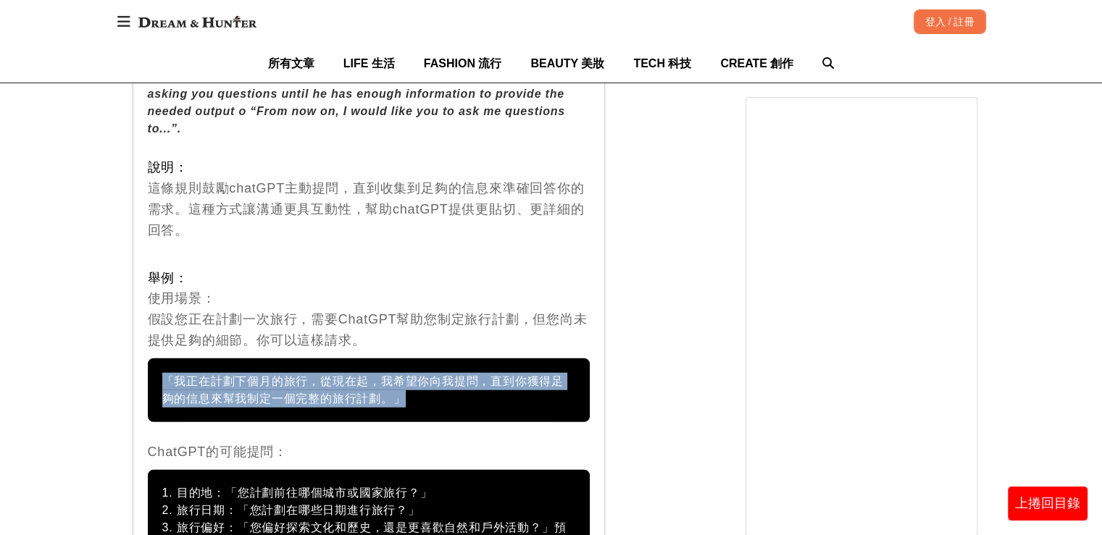
drag, startPoint x: 162, startPoint y: 319, endPoint x: 351, endPoint y: 333, distance: 189.6
click at [417, 359] on div "「我正在計劃下個月的旅行，從現在起，我希望你向我提問，直到你獲得足夠的信息來幫我制定一個完整的旅行計劃。」" at bounding box center [369, 391] width 443 height 64
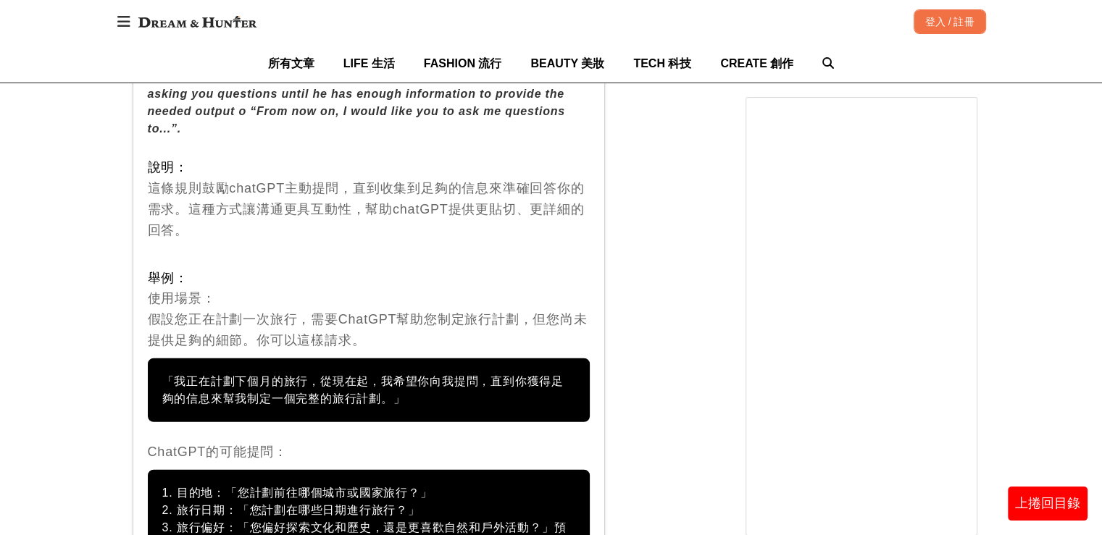
click at [344, 442] on div "ChatGPT的可能提問：" at bounding box center [369, 452] width 443 height 21
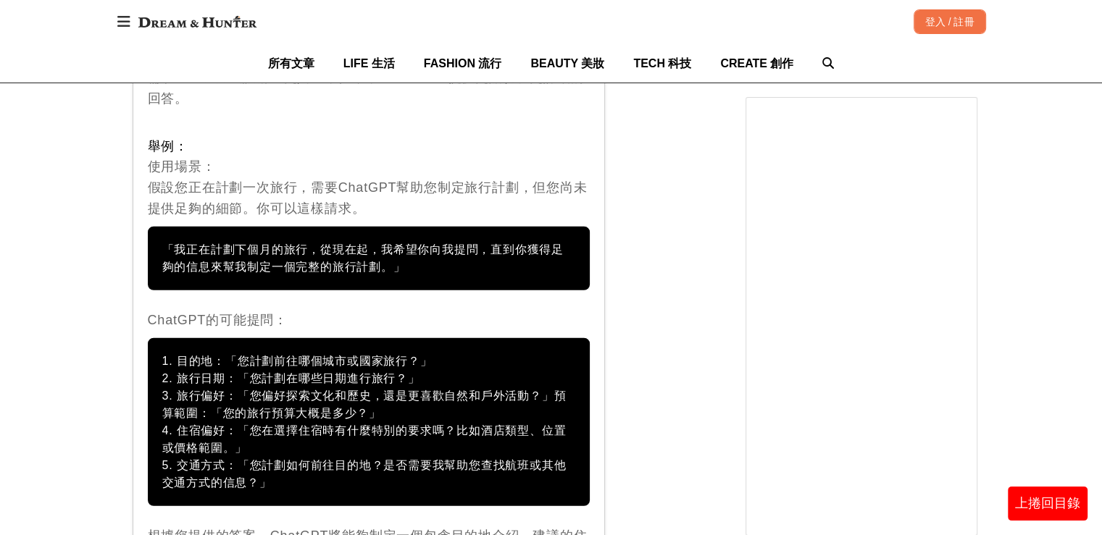
scroll to position [9303, 0]
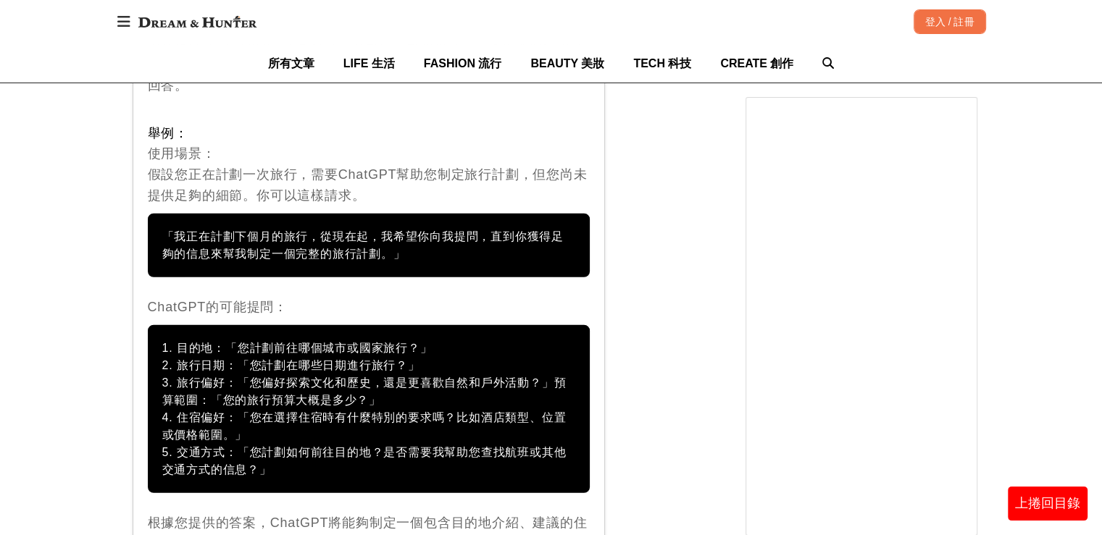
drag, startPoint x: 147, startPoint y: 244, endPoint x: 288, endPoint y: 405, distance: 213.6
click at [288, 405] on div "策略 3-1 允許 chatGPT 向你詢問直至獲得足夠信息以提供所需輸出的精確細節和要求（例如，「從現在起，我希望你向我提問，直到...」）。 Allow …" at bounding box center [369, 201] width 473 height 752
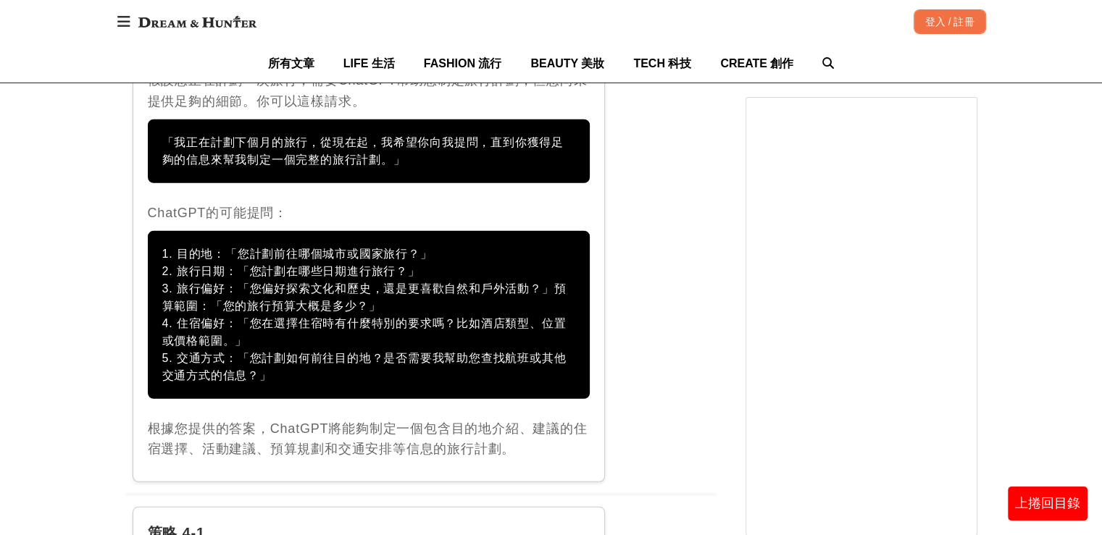
scroll to position [9520, 0]
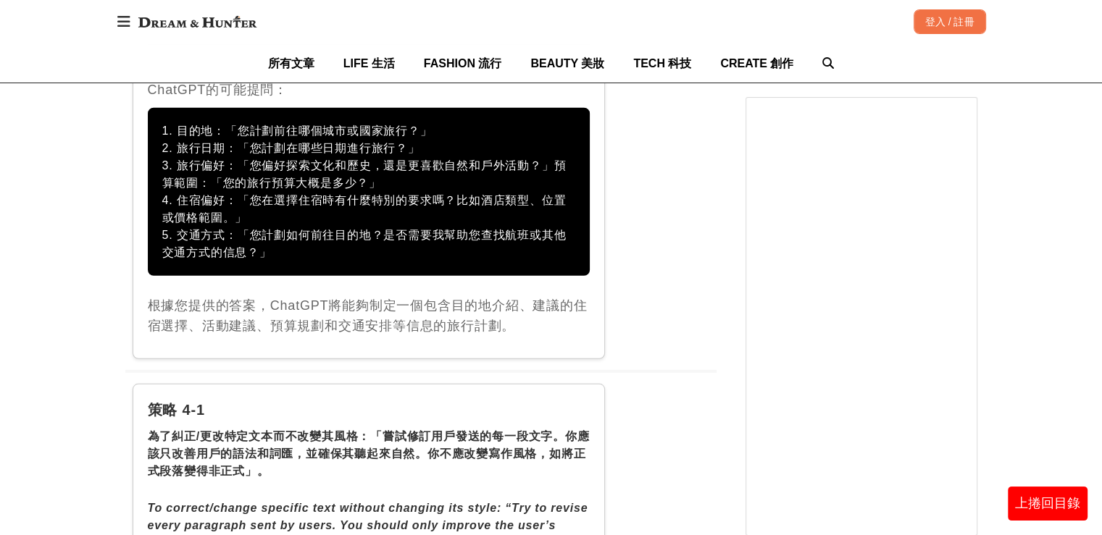
click at [338, 296] on div "根據您提供的答案，ChatGPT將能夠制定一個包含目的地介紹、建議的住宿選擇、活動建議、預算規劃和交通安排等信息的旅行計劃。" at bounding box center [369, 317] width 443 height 42
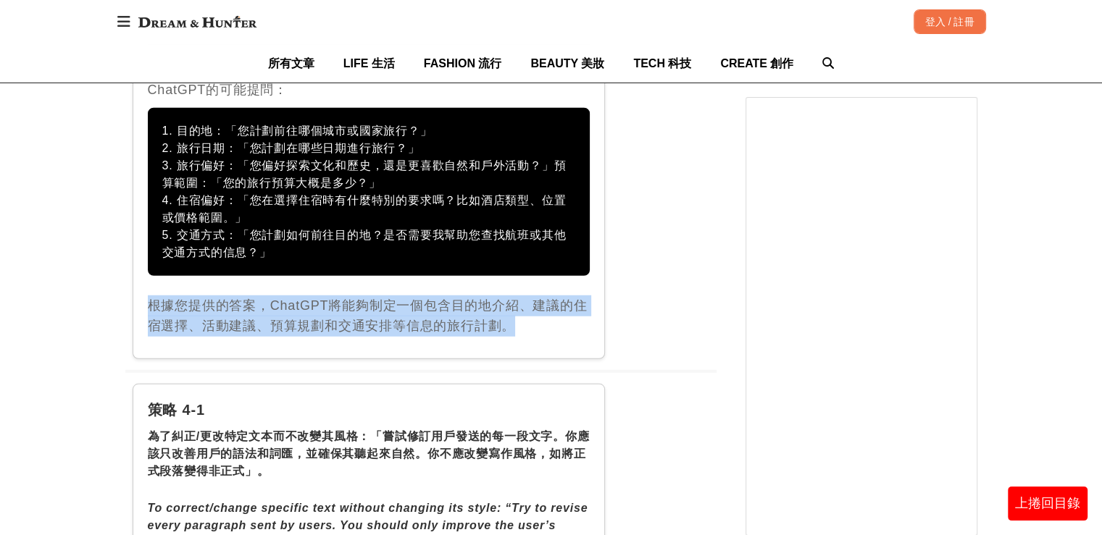
drag, startPoint x: 145, startPoint y: 244, endPoint x: 527, endPoint y: 275, distance: 383.8
click at [561, 296] on div "根據您提供的答案，ChatGPT將能夠制定一個包含目的地介紹、建議的住宿選擇、活動建議、預算規劃和交通安排等信息的旅行計劃。" at bounding box center [369, 317] width 443 height 42
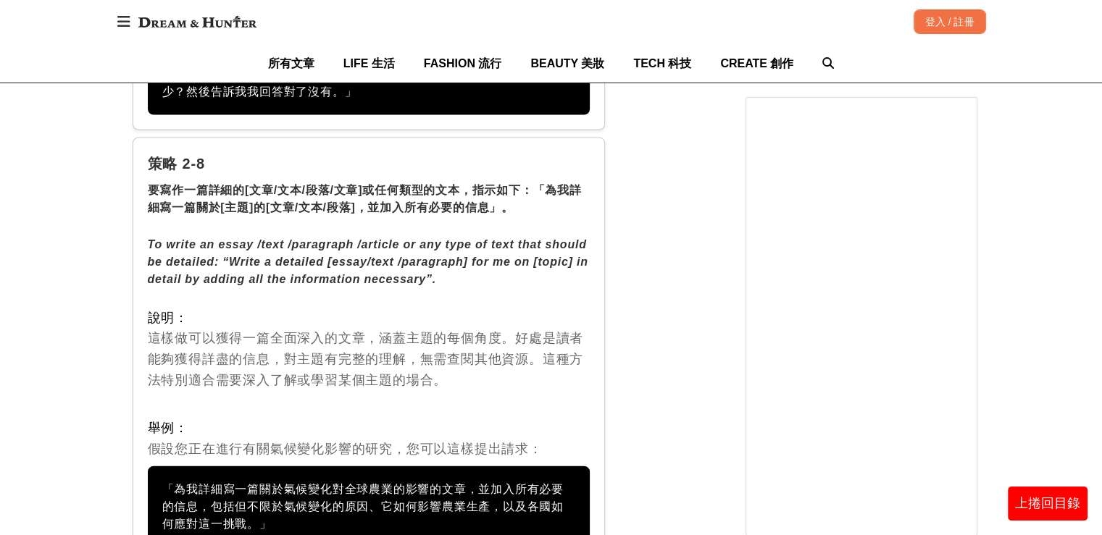
scroll to position [8506, 0]
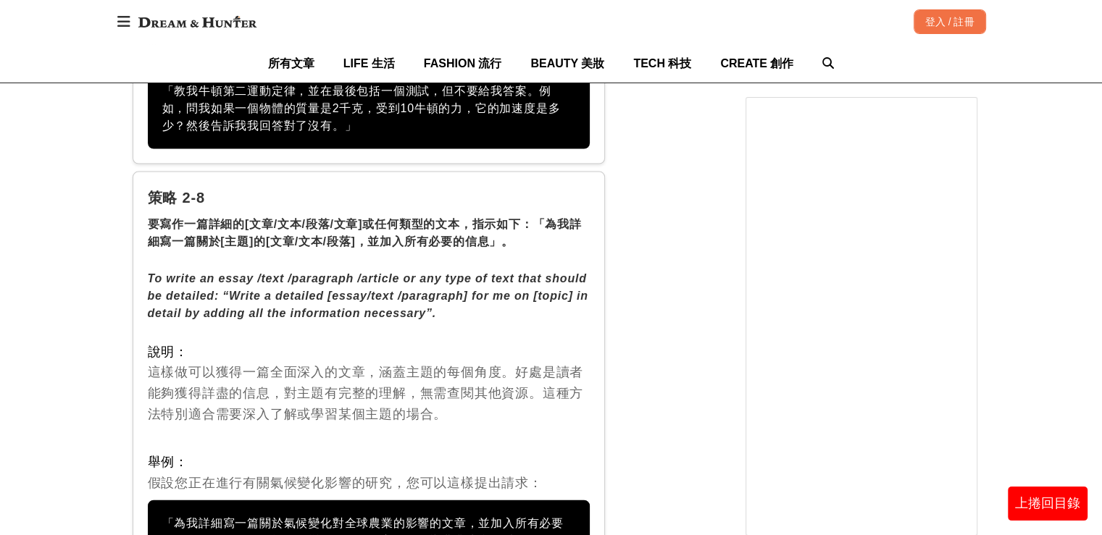
click at [162, 501] on div "「為我詳細寫一篇關於氣候變化對全球農業的影響的文章，並加入所有必要的信息，包括但不限於氣候變化的原因、它如何影響農業生產，以及各國如何應對這一挑戰。」" at bounding box center [369, 541] width 443 height 81
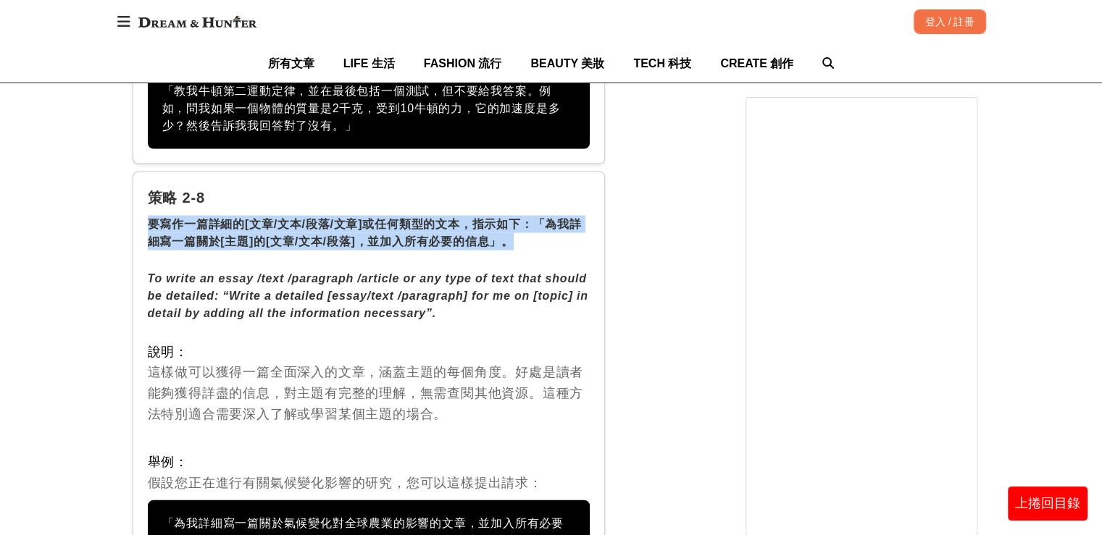
drag, startPoint x: 147, startPoint y: 160, endPoint x: 511, endPoint y: 184, distance: 364.4
click at [511, 216] on div "要寫作一篇詳細的[文章/文本/段落/文章]或任何類型的文本，指示如下：「為我詳細寫一篇關於[主題]的[文章/文本/段落]，並加入所有必要的信息」。" at bounding box center [369, 233] width 443 height 35
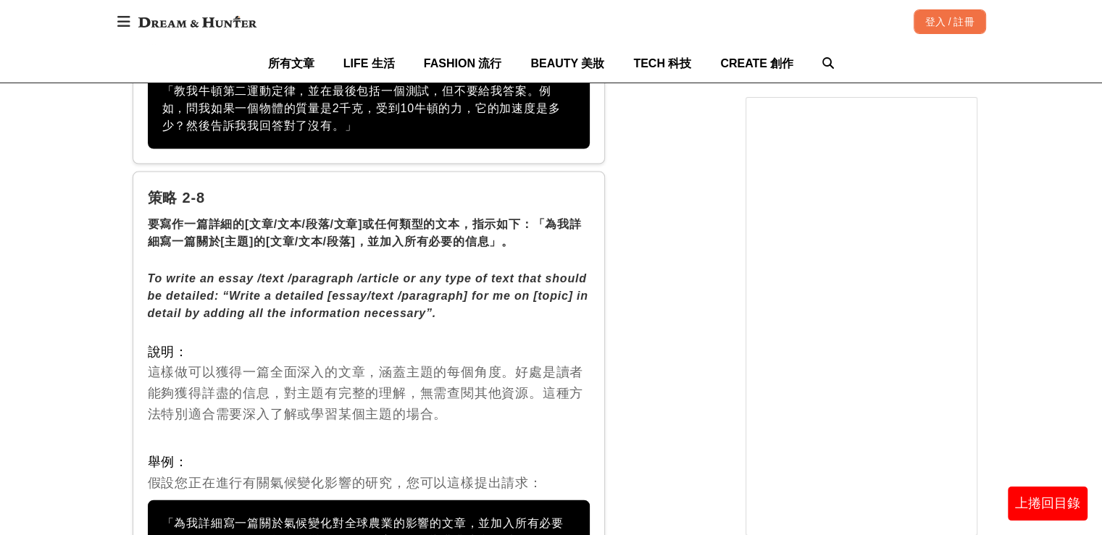
click at [159, 501] on div "「為我詳細寫一篇關於氣候變化對全球農業的影響的文章，並加入所有必要的信息，包括但不限於氣候變化的原因、它如何影響農業生產，以及各國如何應對這一挑戰。」" at bounding box center [369, 541] width 443 height 81
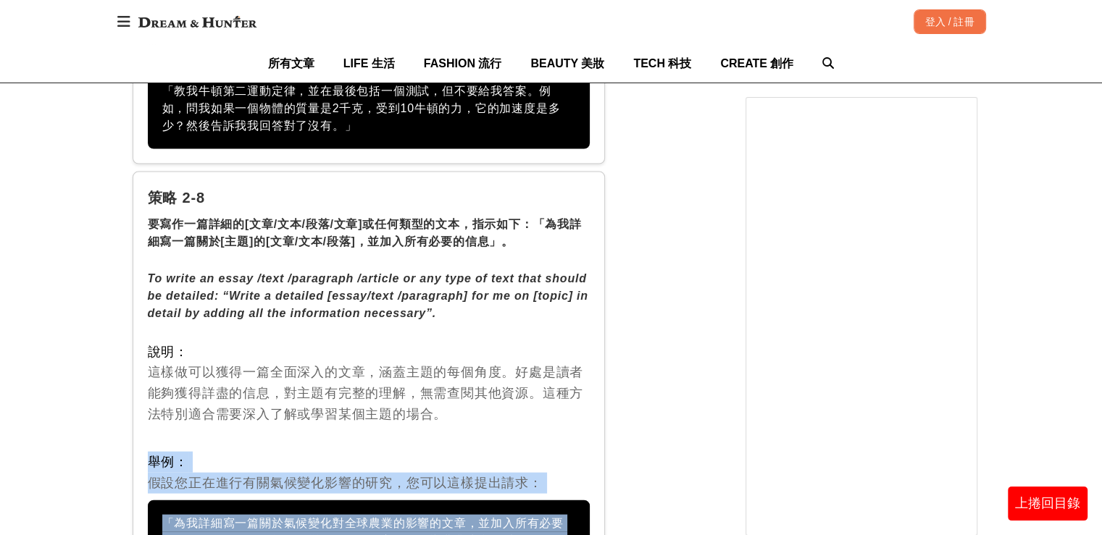
drag, startPoint x: 148, startPoint y: 401, endPoint x: 312, endPoint y: 496, distance: 190.2
click at [312, 496] on div "策略 2-8 要寫作一篇詳細的[文章/文本/段落/文章]或任何類型的文本，指示如下：「為我詳細寫一篇關於[主題]的[文章/文本/段落]，並加入所有必要的信息」…" at bounding box center [369, 385] width 473 height 426
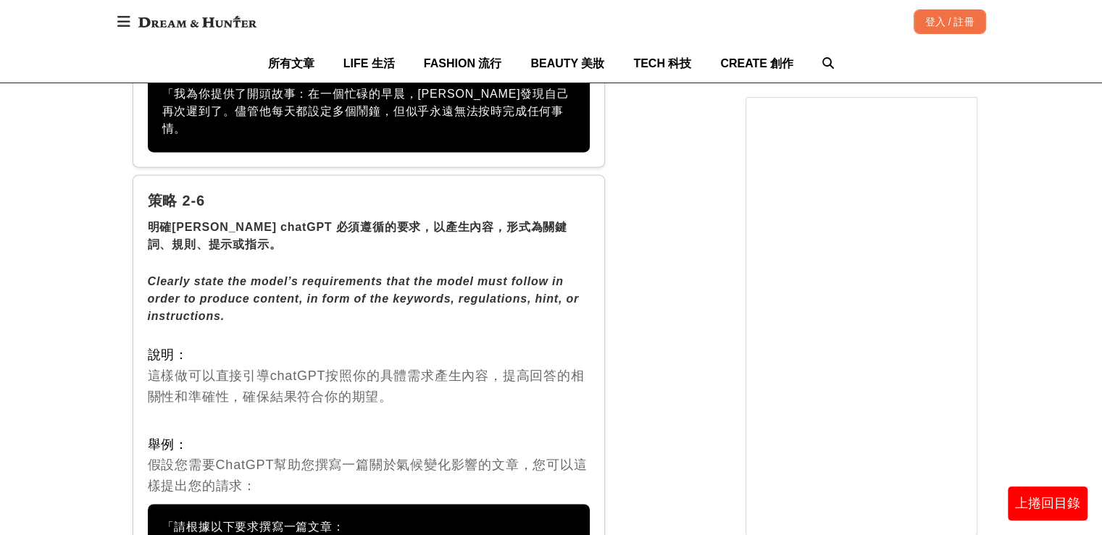
scroll to position [7637, 0]
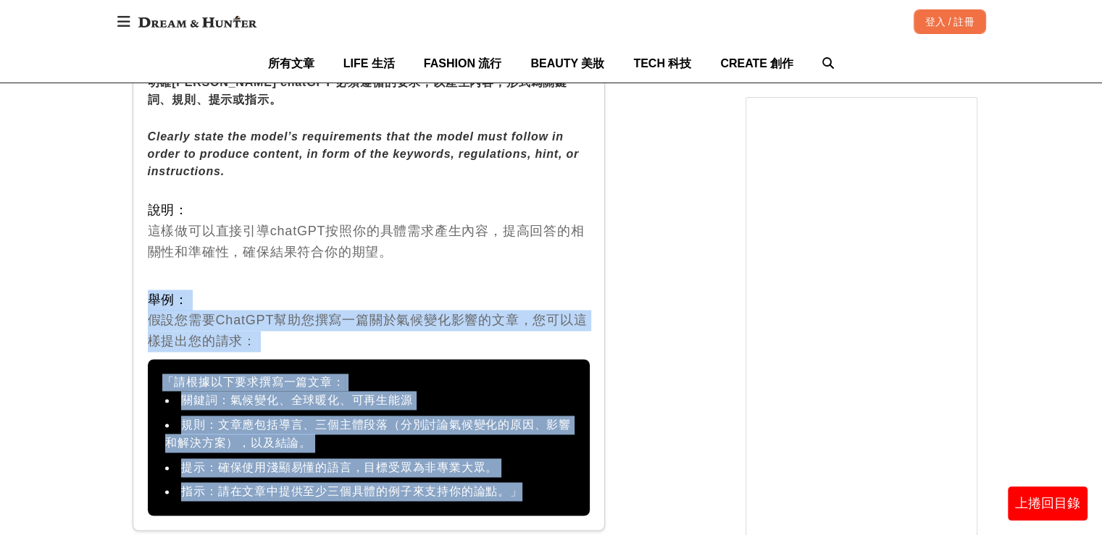
drag, startPoint x: 148, startPoint y: 241, endPoint x: 408, endPoint y: 414, distance: 312.4
click at [537, 427] on div "策略 2-6 明確[PERSON_NAME] chatGPT 必須遵循的要求，以產生內容，形式為關鍵詞、規則、提示或指示。 Clearly state the…" at bounding box center [369, 280] width 473 height 501
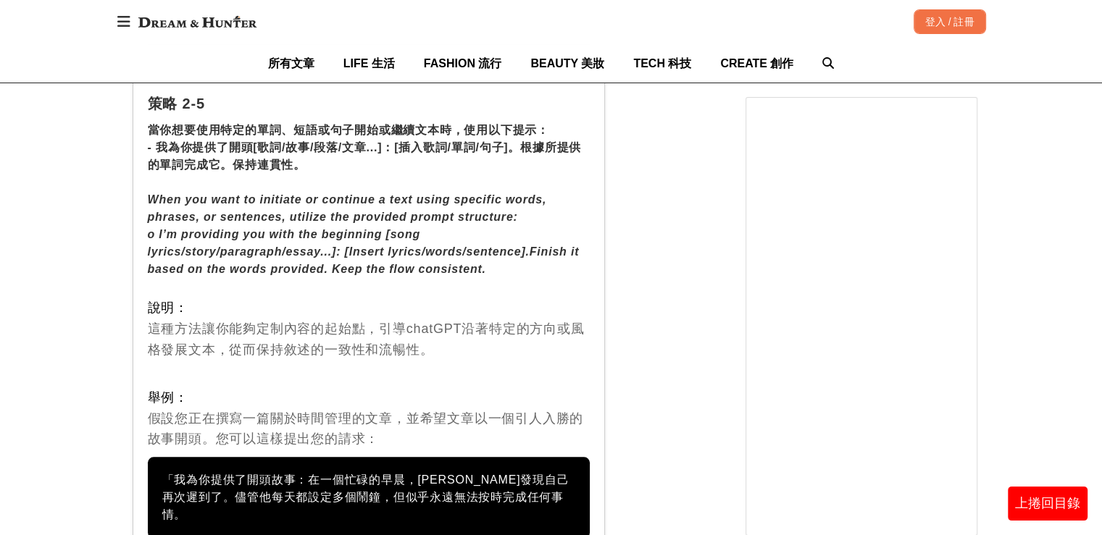
scroll to position [7130, 0]
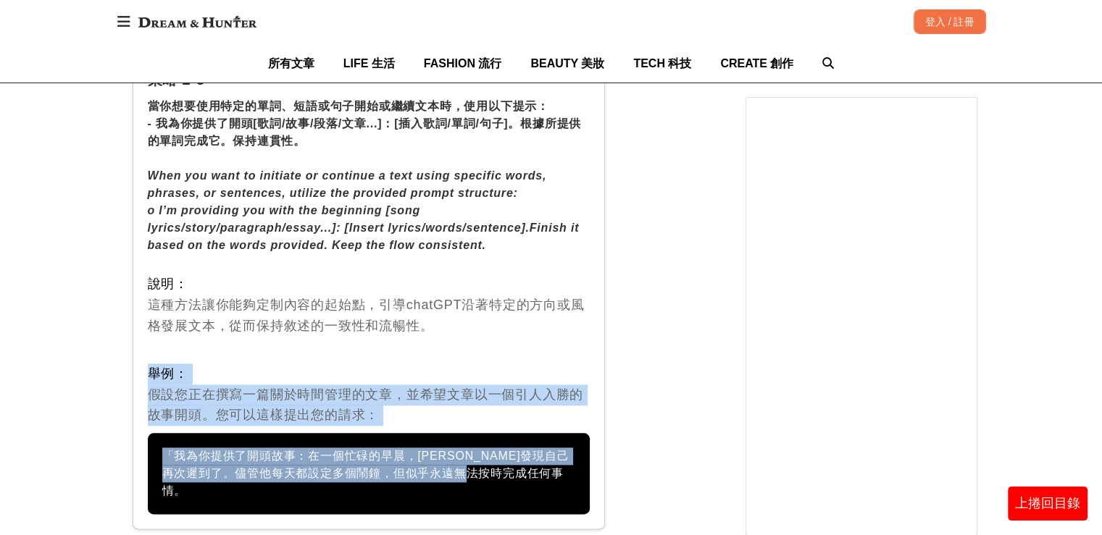
drag, startPoint x: 149, startPoint y: 330, endPoint x: 548, endPoint y: 436, distance: 412.2
click at [548, 436] on div "策略 2-5 當你想要使用特定的單詞、短語或句子開始或繼續文本時，使用以下提示： - 我為你提供了開頭[歌詞/故事/段落/文章...]：[插入歌詞/單詞/句子…" at bounding box center [369, 292] width 473 height 476
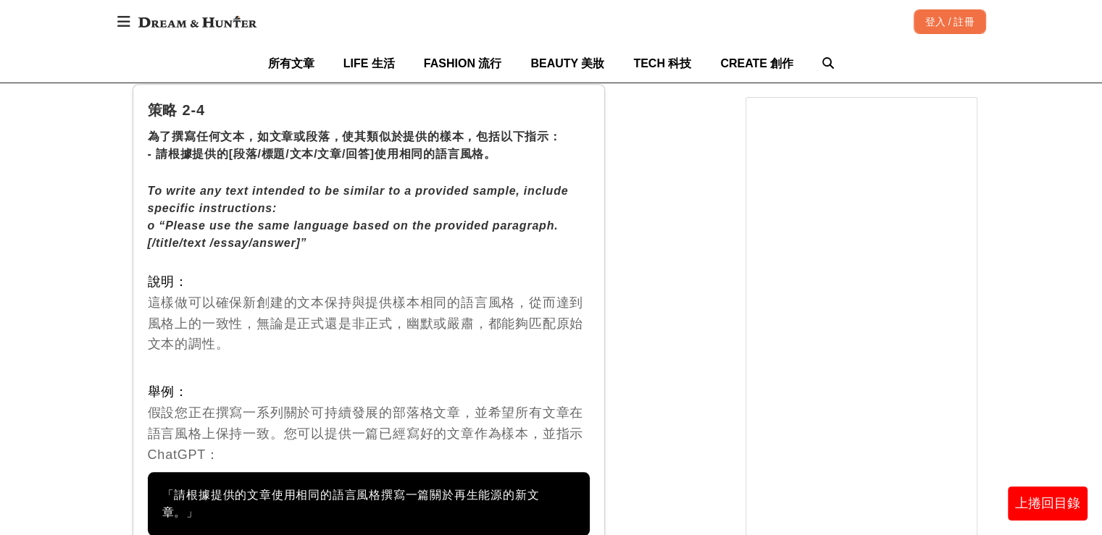
scroll to position [6622, 0]
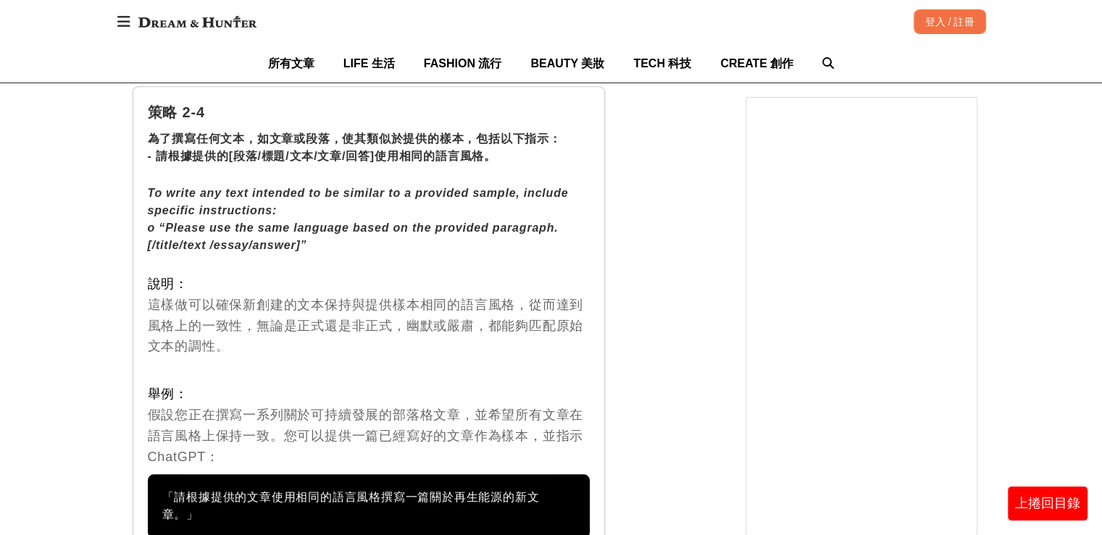
drag, startPoint x: 148, startPoint y: 371, endPoint x: 599, endPoint y: 479, distance: 464.0
click at [599, 479] on div "策略 2-4 為了撰寫任何文本，如文章或段落，使其類似於提供的樣本，包括以下指示： - 請根據提供的[段落/標題/文本/文章/回答]使用相同的語言風格。 To…" at bounding box center [369, 319] width 473 height 467
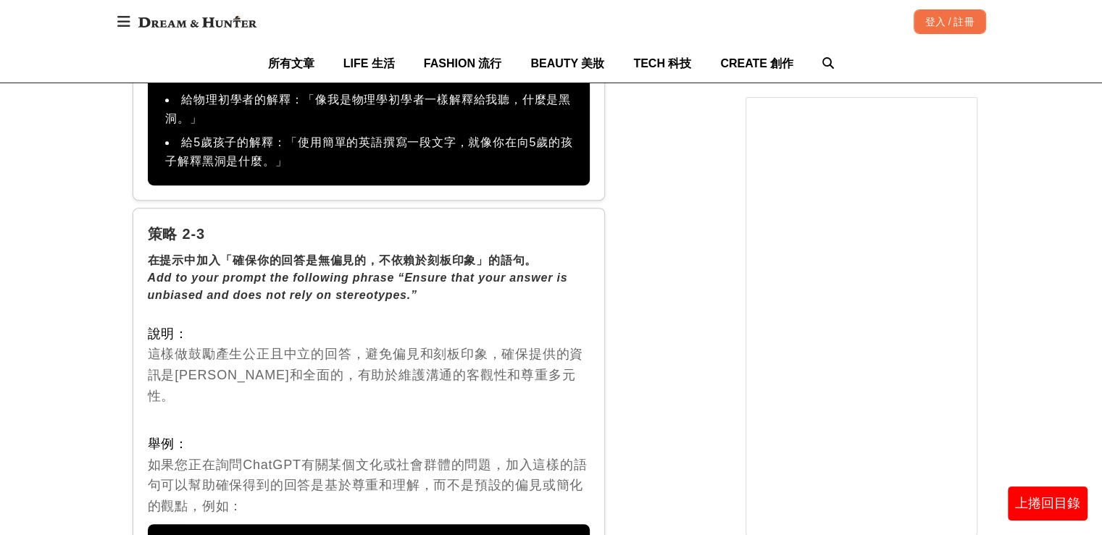
scroll to position [6188, 0]
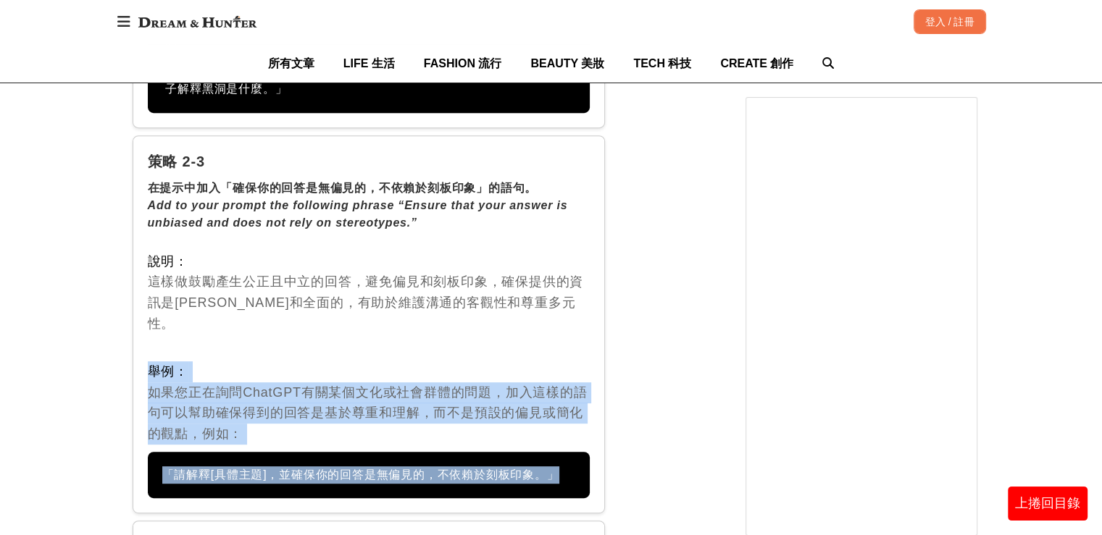
drag, startPoint x: 148, startPoint y: 344, endPoint x: 572, endPoint y: 445, distance: 435.6
click at [572, 445] on div "策略 2-3 在提示中加入「確保你的回答是無偏見的，不依賴於刻板印象」的語句。 Add to your prompt the following phrase…" at bounding box center [369, 324] width 473 height 378
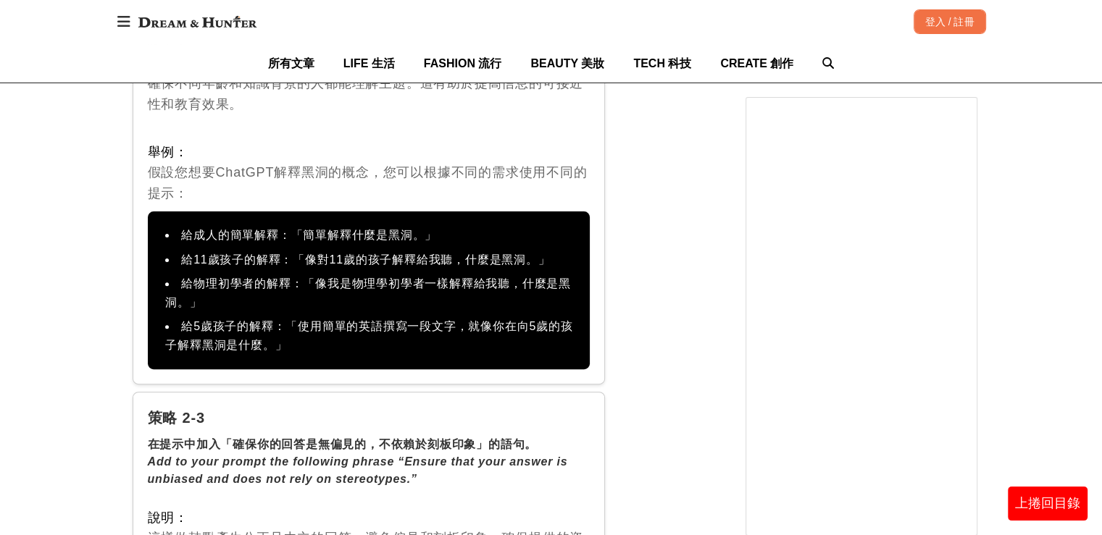
scroll to position [5826, 0]
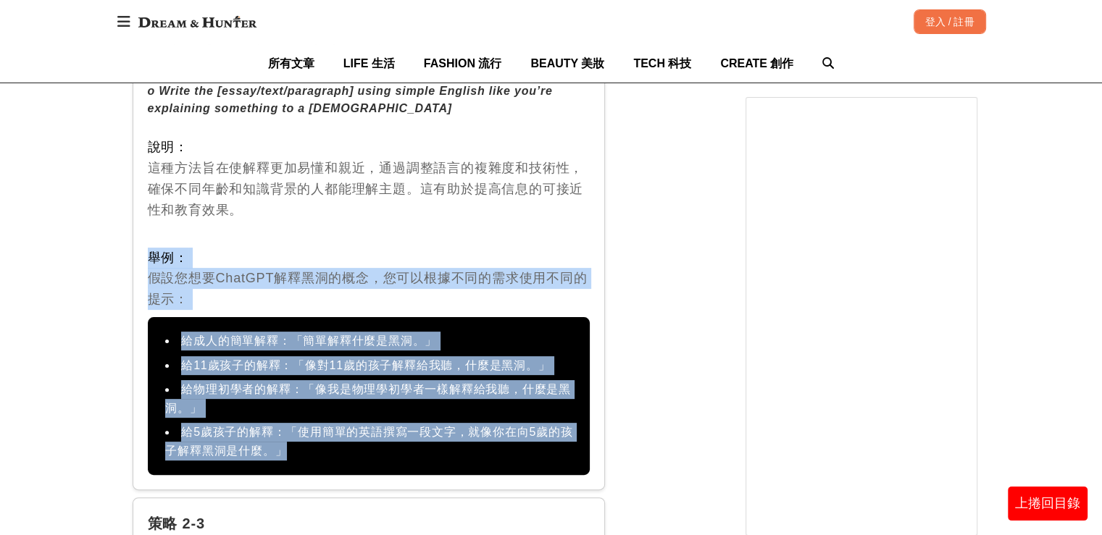
drag, startPoint x: 148, startPoint y: 254, endPoint x: 402, endPoint y: 473, distance: 335.9
click at [402, 473] on div "策略 2-2 當需要釐清或深入了解某個主題、觀念或任何信息時，使用以下提示： - 簡單解釋[具體主題]。 - 像對11歲的孩子解釋給我聽。 - 像我是[領域]…" at bounding box center [369, 167] width 473 height 645
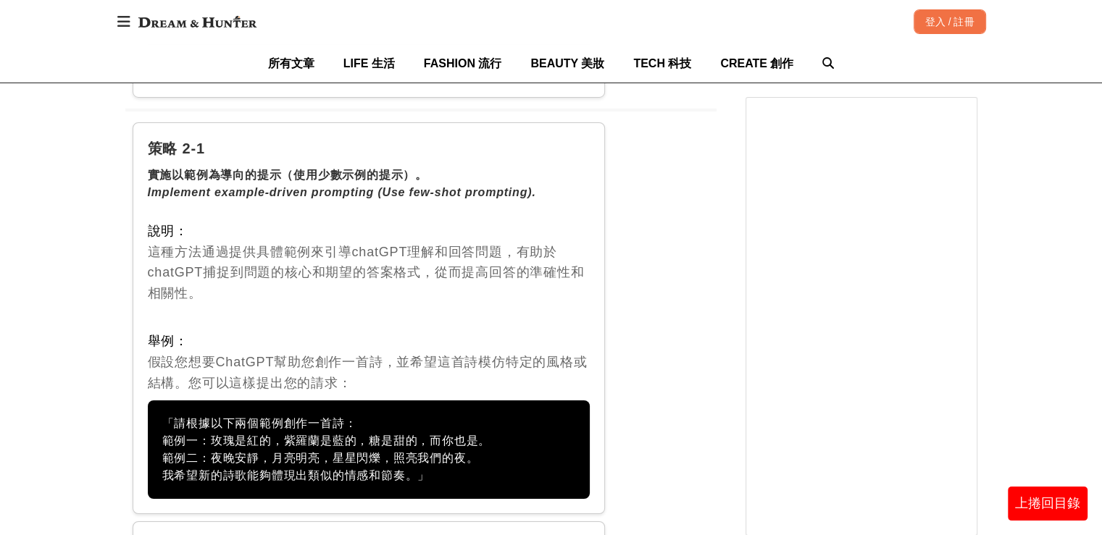
scroll to position [5174, 0]
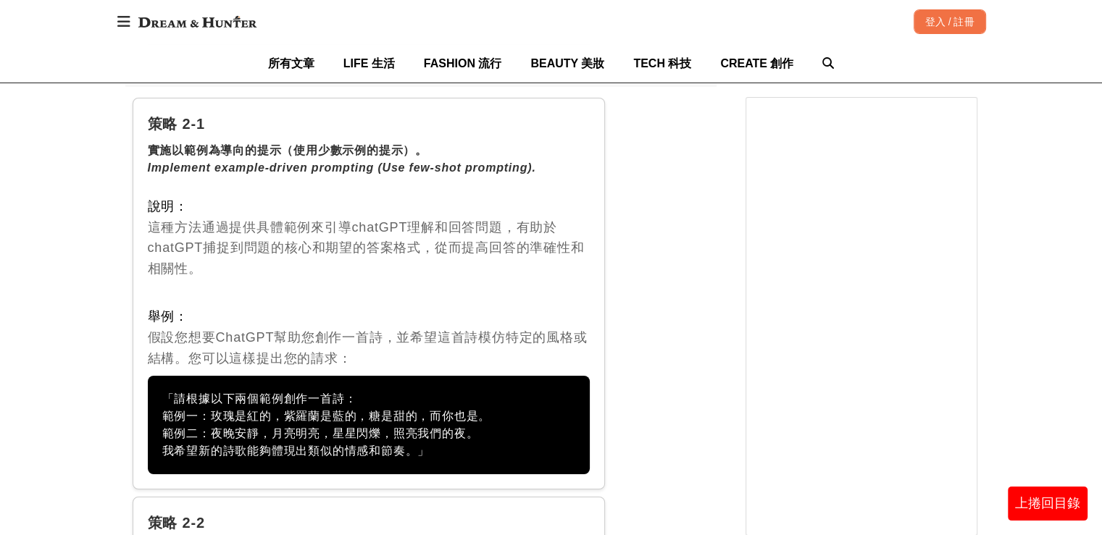
drag, startPoint x: 151, startPoint y: 310, endPoint x: 481, endPoint y: 464, distance: 364.6
click at [481, 464] on div "策略 2-1 實施以範例為導向的提示（使用少數示例的提示）。 Implement example-driven prompting (Use few-shot…" at bounding box center [369, 294] width 473 height 393
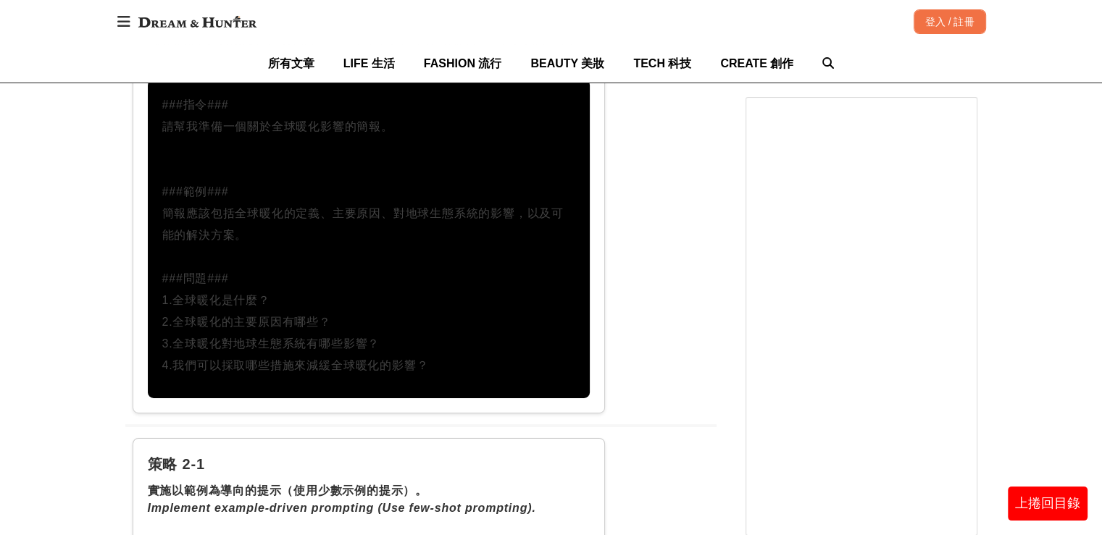
scroll to position [4667, 0]
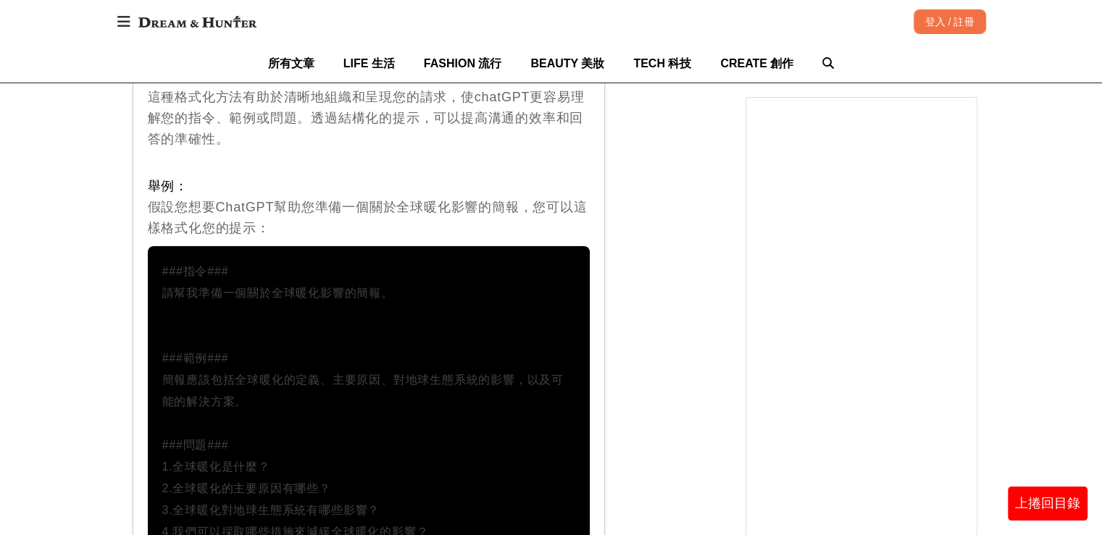
click at [323, 230] on div "舉例： 假設您想要ChatGPT幫助您準備一個關於全球暖化影響的簡報，您可以這樣格式化您的提示：" at bounding box center [369, 207] width 443 height 62
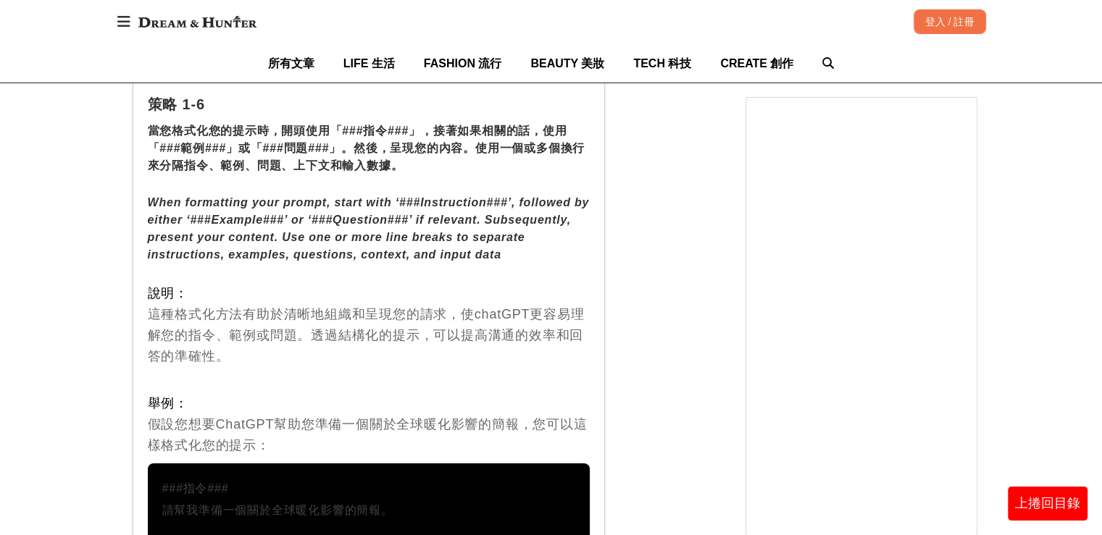
scroll to position [4377, 0]
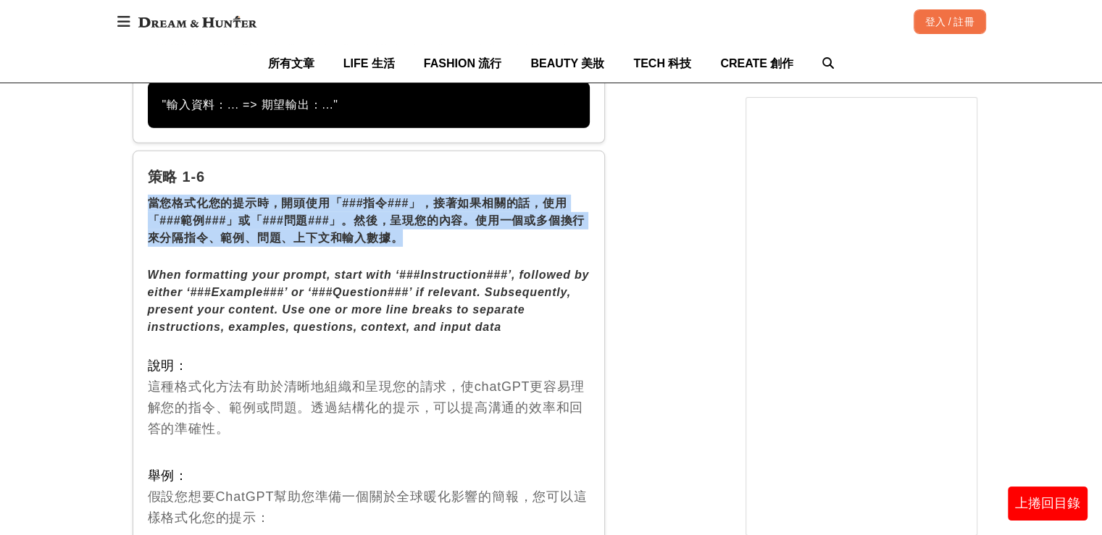
drag, startPoint x: 151, startPoint y: 178, endPoint x: 404, endPoint y: 223, distance: 257.5
click at [404, 223] on div "當您格式化您的提示時，開頭使用「###指令###」，接著如果相關的話，使用「###範例###」或「###問題###」。然後，呈現您的內容。使用一個或多個換行來…" at bounding box center [369, 221] width 443 height 52
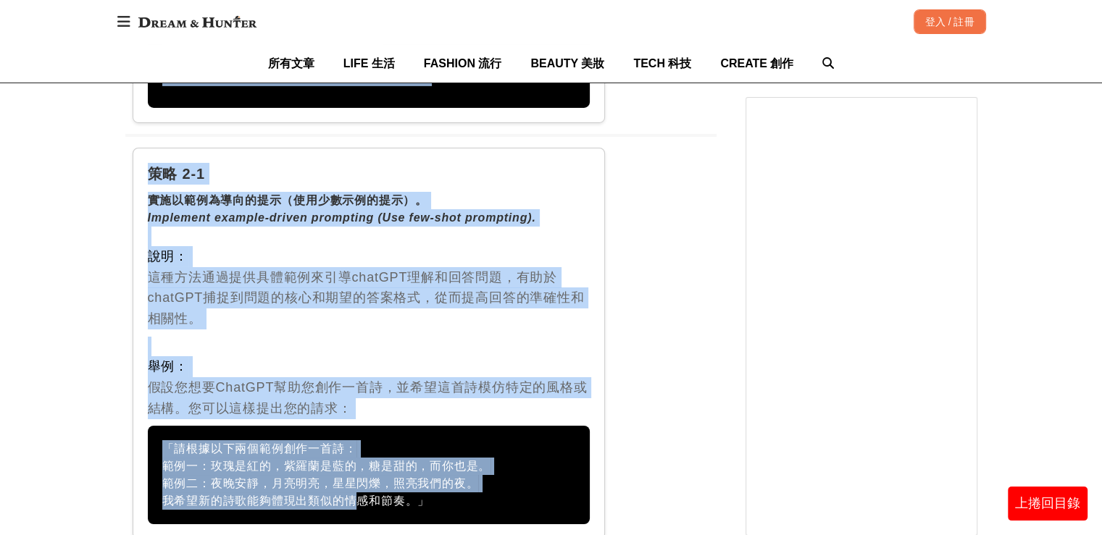
scroll to position [5127, 0]
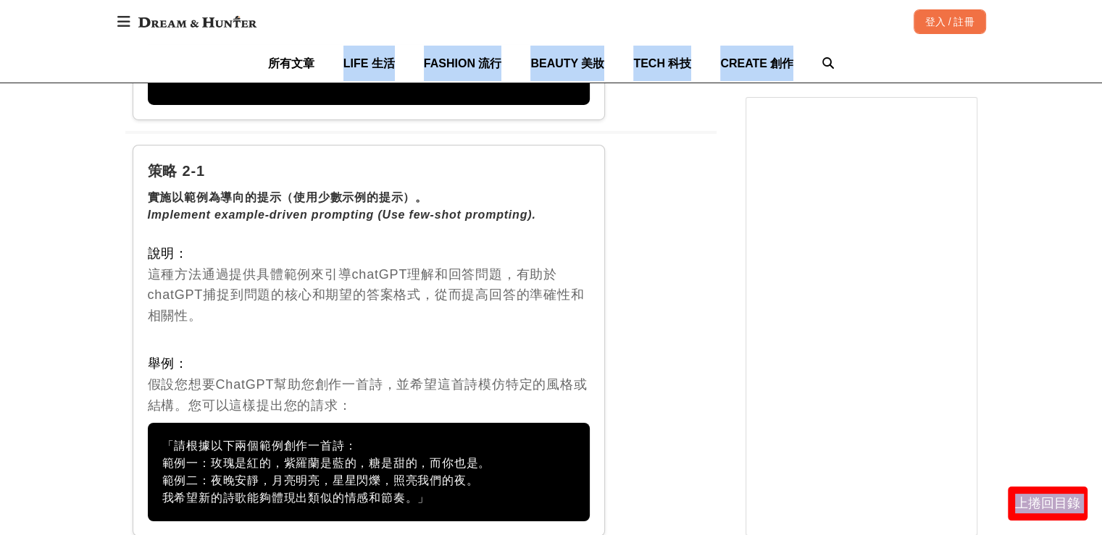
drag, startPoint x: 147, startPoint y: 256, endPoint x: 330, endPoint y: 64, distance: 264.9
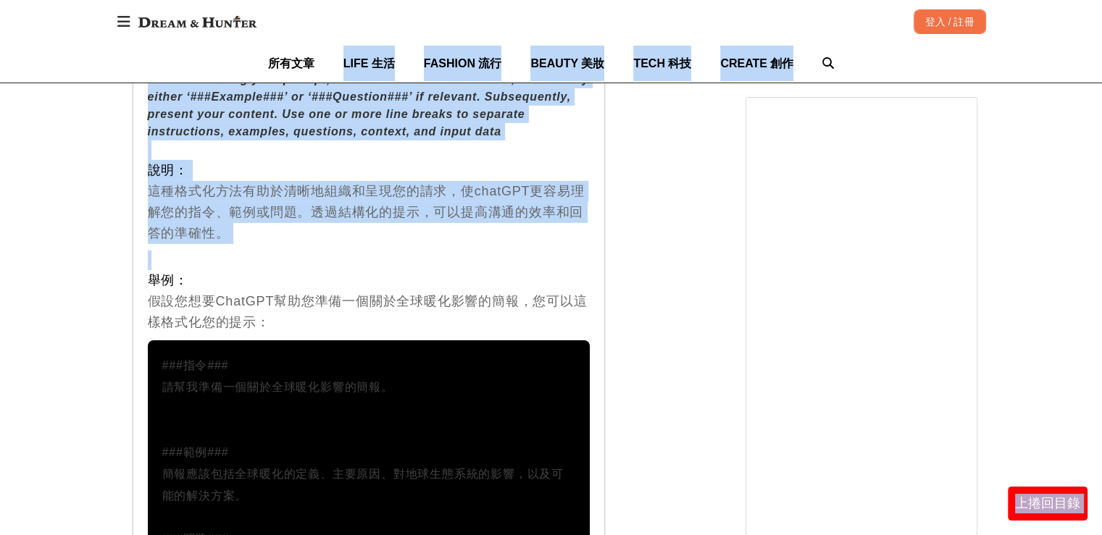
scroll to position [4547, 0]
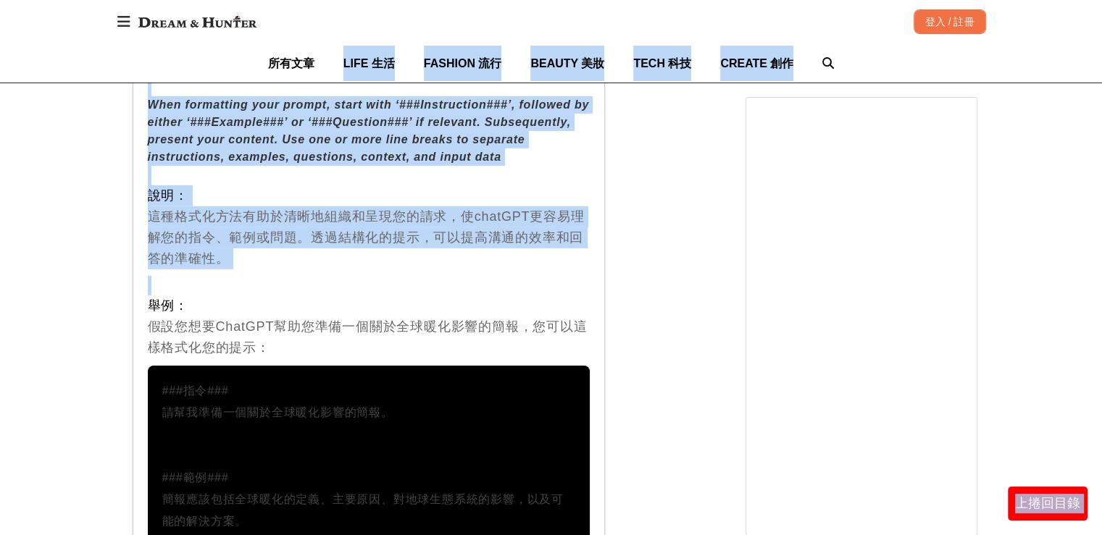
click at [212, 221] on div "說明： 這種格式化方法有助於清晰地組織和呈現您的請求，使chatGPT更容易理解您的指令、範例或問題。透過結構化的提示，可以提高溝通的效率和回答的準確性。" at bounding box center [369, 226] width 443 height 83
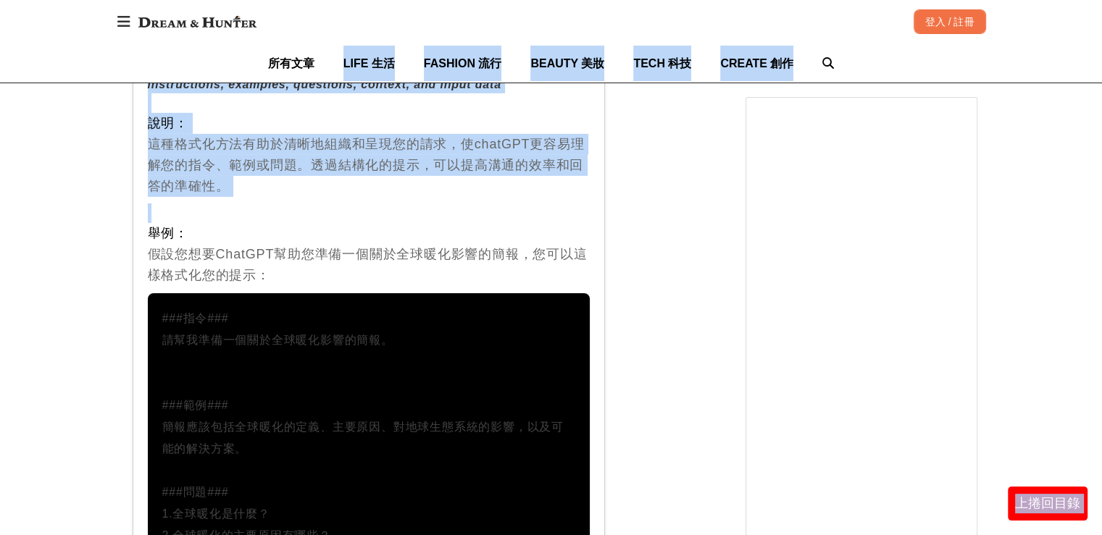
click at [185, 151] on div "說明： 這種格式化方法有助於清晰地組織和呈現您的請求，使chatGPT更容易理解您的指令、範例或問題。透過結構化的提示，可以提高溝通的效率和回答的準確性。" at bounding box center [369, 154] width 443 height 83
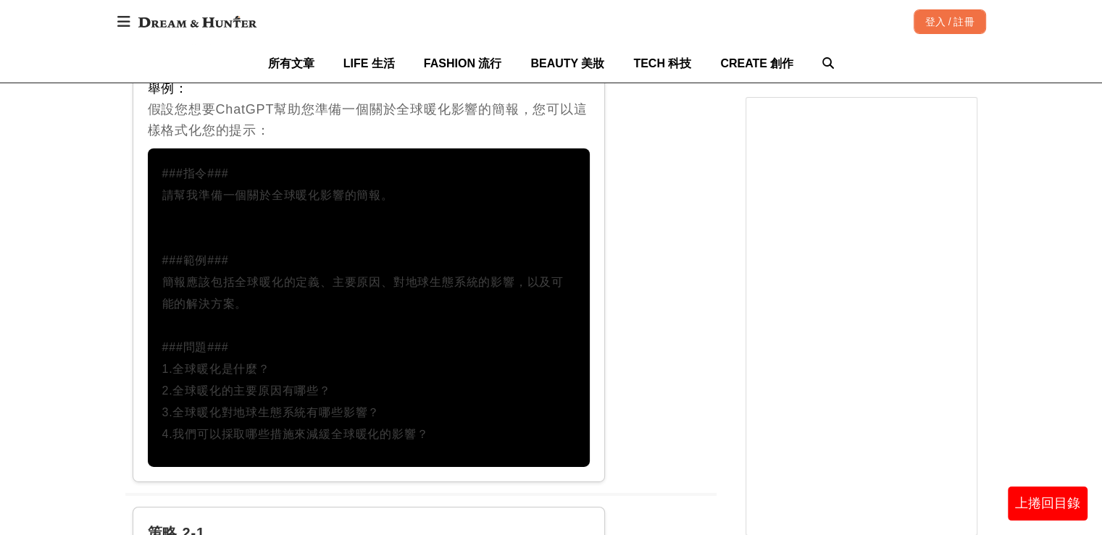
scroll to position [4692, 0]
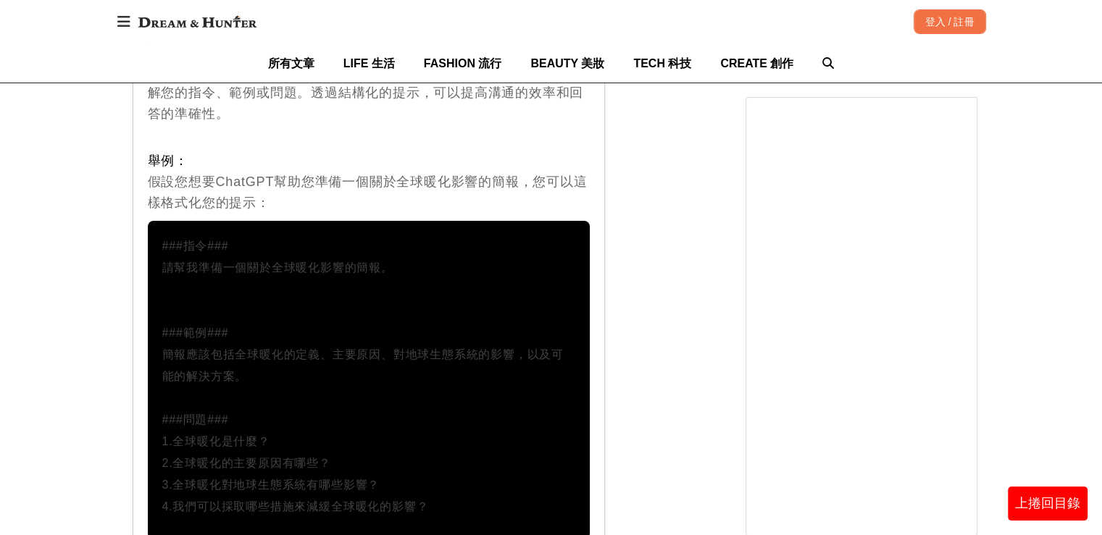
drag, startPoint x: 149, startPoint y: 157, endPoint x: 455, endPoint y: 495, distance: 456.0
click at [455, 497] on div "策略 1-6 當您格式化您的提示時，開頭使用「###指令###」，接著如果相關的話，使用「###範例###」或「###問題###」。然後，呈現您的內容。使用一…" at bounding box center [369, 195] width 473 height 719
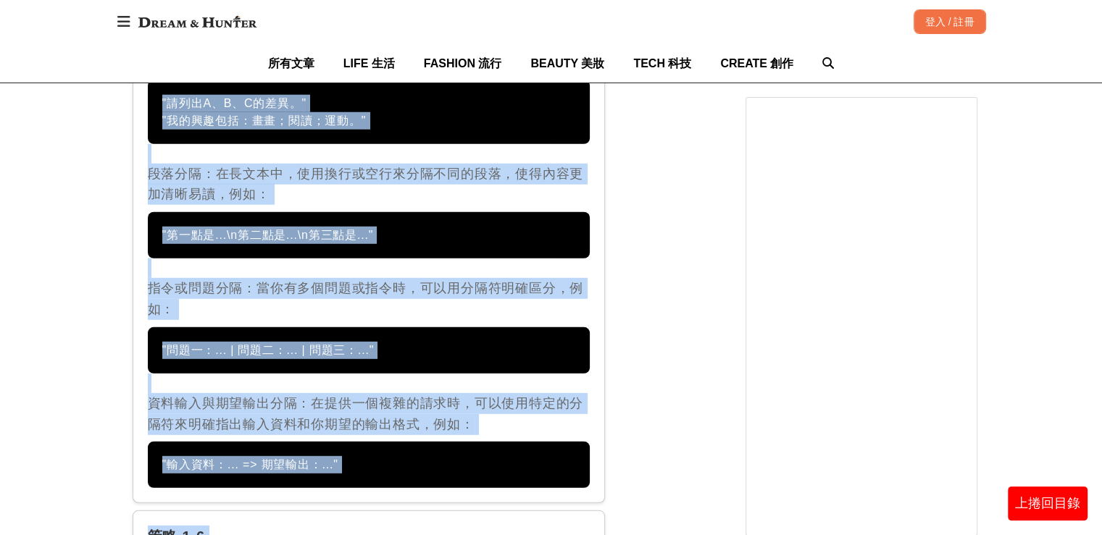
scroll to position [4093, 0]
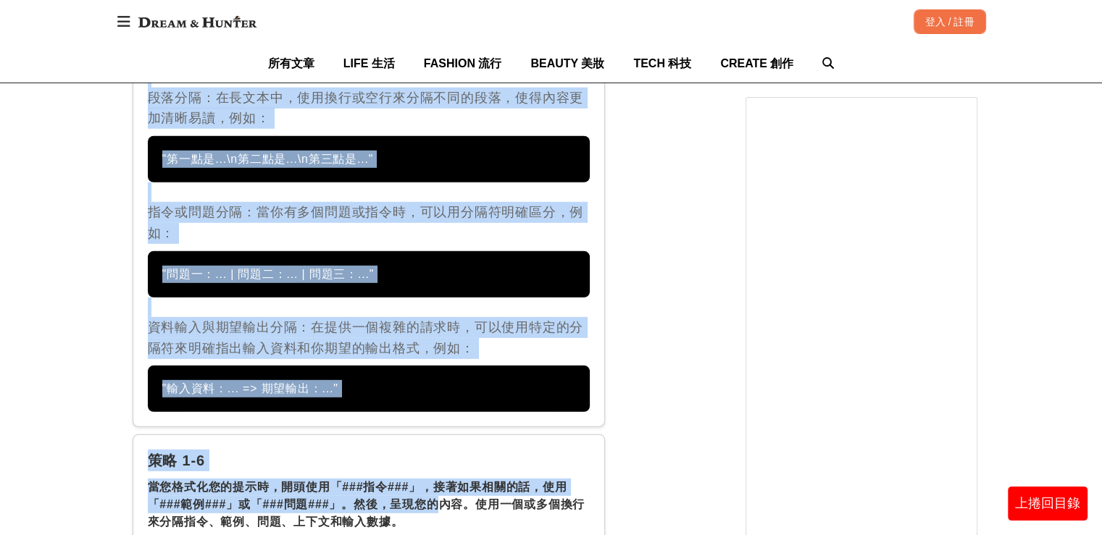
drag, startPoint x: 148, startPoint y: 265, endPoint x: 433, endPoint y: 356, distance: 299.7
click at [433, 356] on div "策略 1-5 使用分隔符號。 Use Delimiters 說明： 使用分隔符號可以幫助明確區分不同部分的內容，如指令、範例、問題等，使得溝通更加有組織，並幫…" at bounding box center [369, 76] width 473 height 702
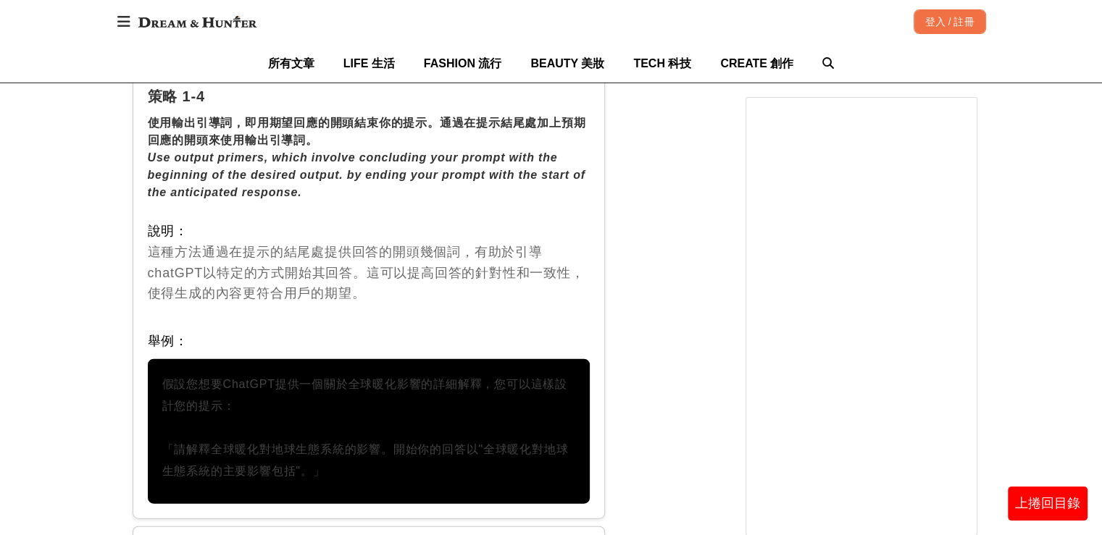
scroll to position [3368, 0]
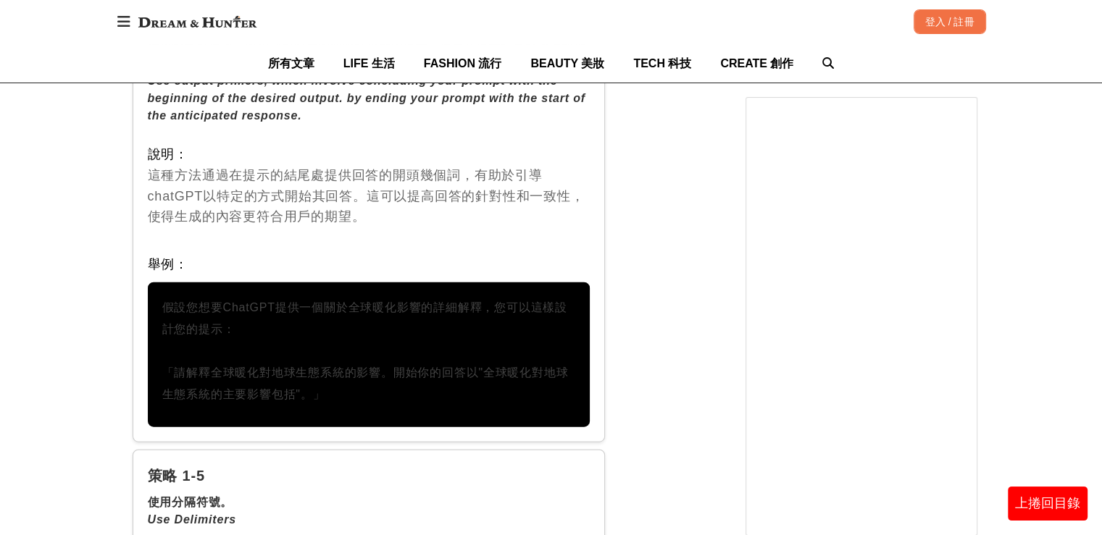
drag, startPoint x: 151, startPoint y: 235, endPoint x: 362, endPoint y: 372, distance: 251.6
click at [362, 372] on div "策略 1-4 使用輸出引導詞，即用期望回應的開頭結束你的提示。通過在提示結尾處加上預期回應的開頭來使用輸出引導詞。 Use output primers, w…" at bounding box center [369, 217] width 473 height 449
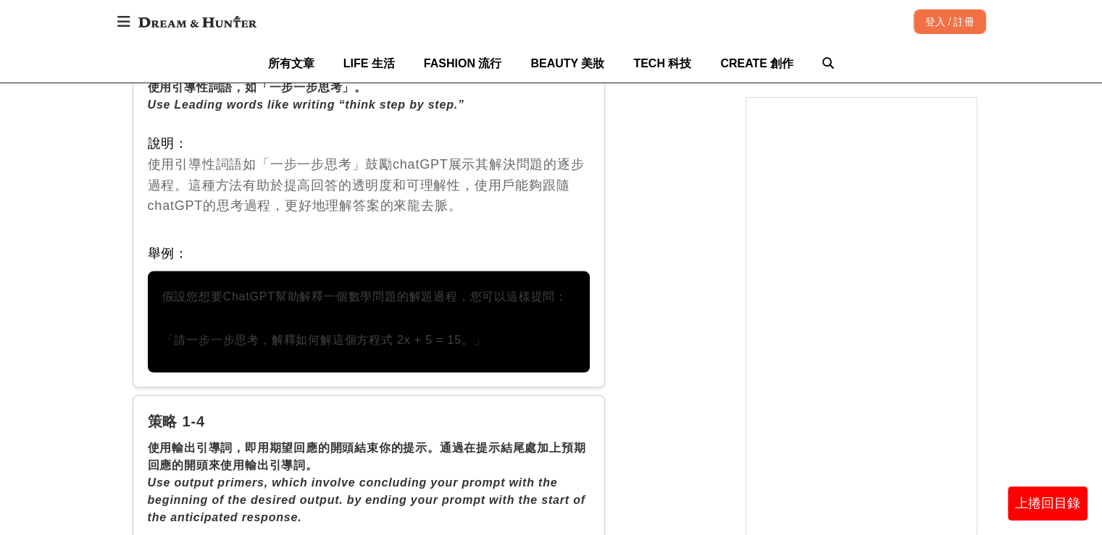
scroll to position [2861, 0]
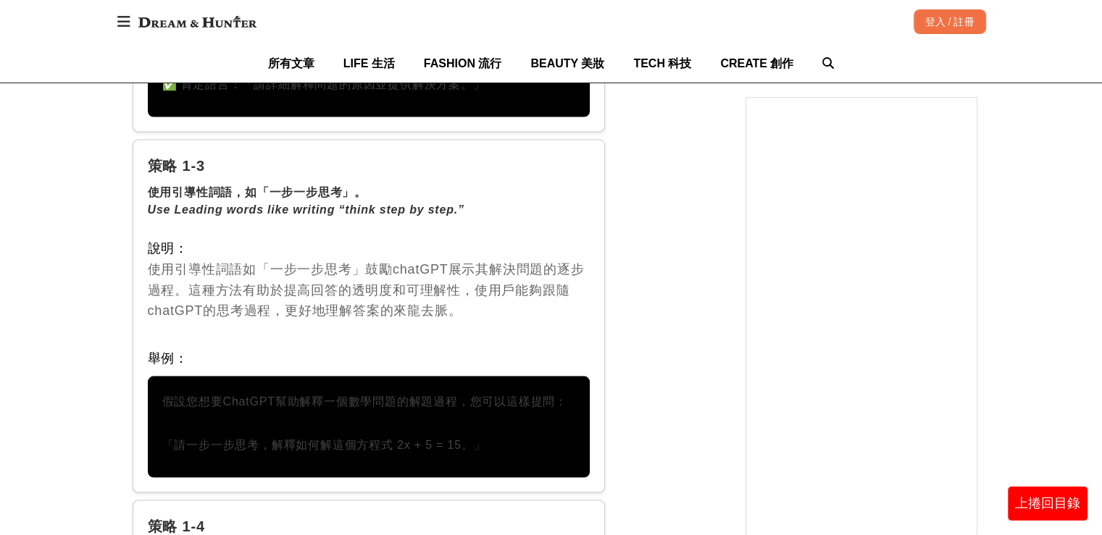
click at [498, 254] on div "說明： 使用引導性詞語如「一步一步思考」鼓勵chatGPT展示其解決問題的逐步過程。這種方法有助於提高回答的透明度和可理解性，使用戶能夠跟隨chatGPT的思…" at bounding box center [369, 279] width 443 height 83
drag, startPoint x: 148, startPoint y: 335, endPoint x: 498, endPoint y: 453, distance: 370.0
click at [498, 453] on div "策略 1-3 使用引導性詞語，如「一步一步思考」。 Use Leading words like writing “think step by step.” …" at bounding box center [369, 317] width 473 height 354
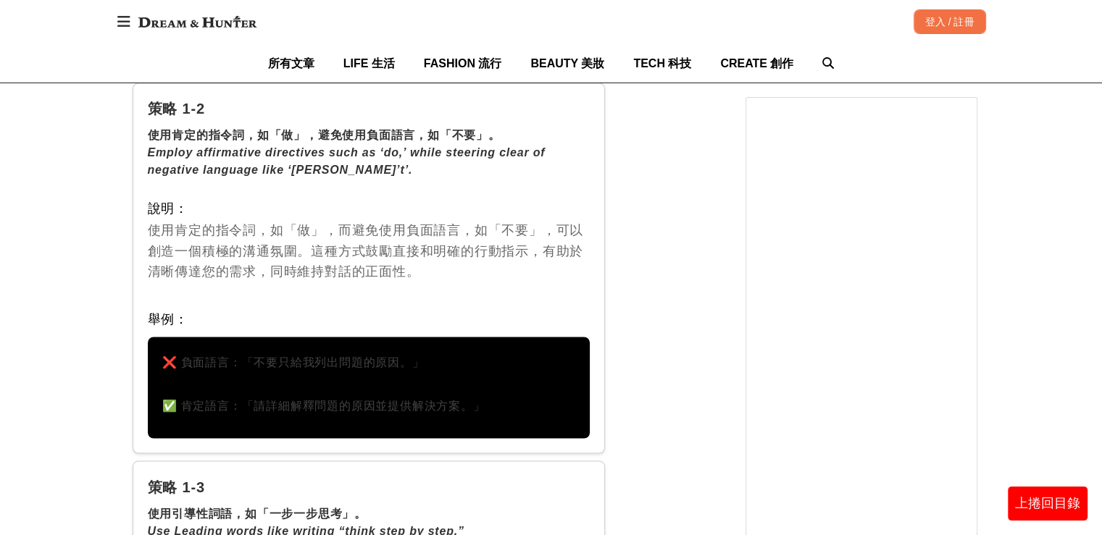
scroll to position [2572, 0]
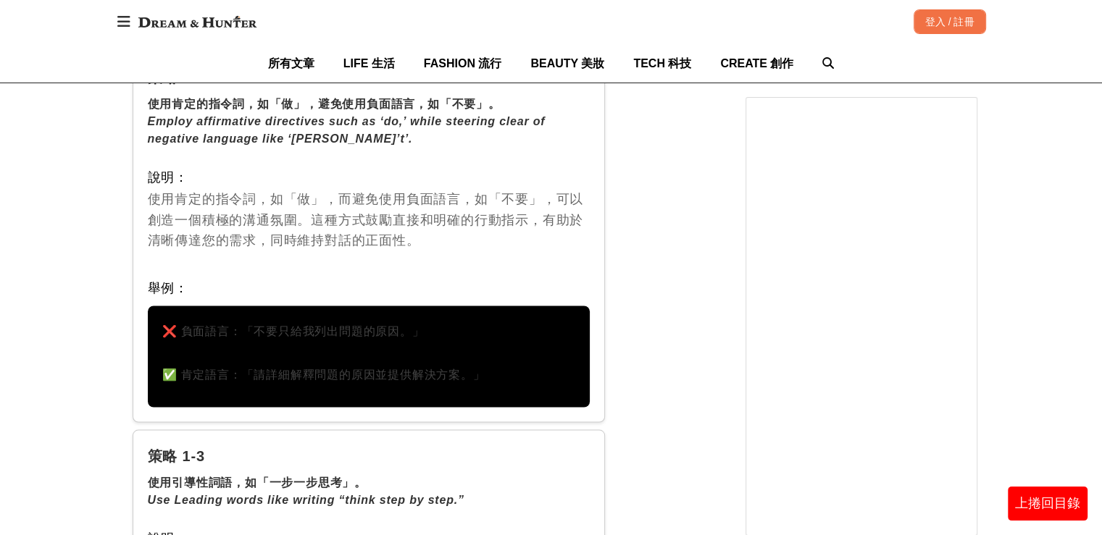
drag, startPoint x: 180, startPoint y: 355, endPoint x: 488, endPoint y: 356, distance: 308.6
click at [488, 356] on p "❌ 負面語言：「不要只給我列出問題的原因。」 ✅ 肯定語言：「請詳細解釋問題的原因並提供解決方案。」" at bounding box center [369, 352] width 414 height 65
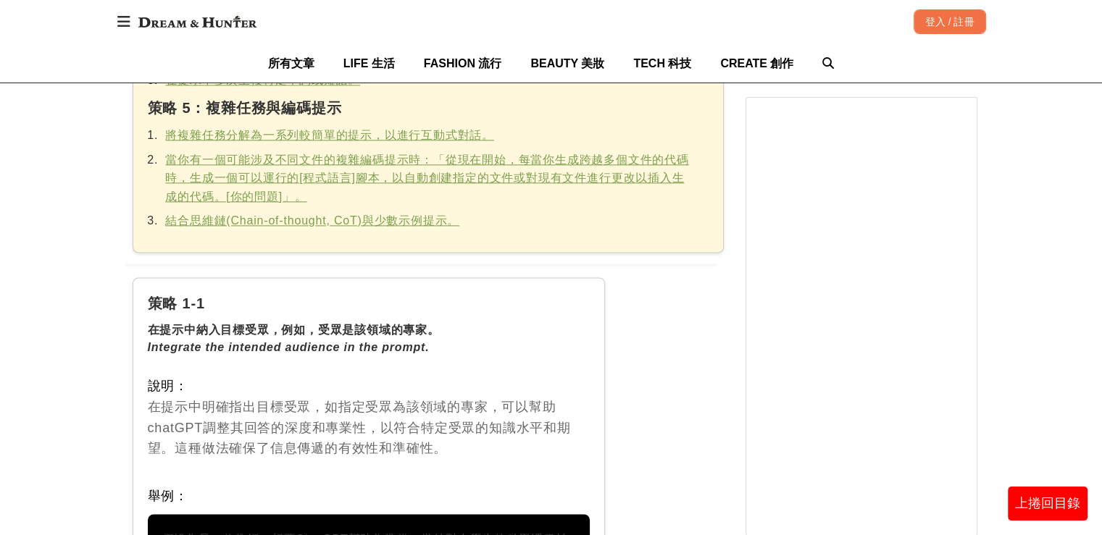
scroll to position [2137, 0]
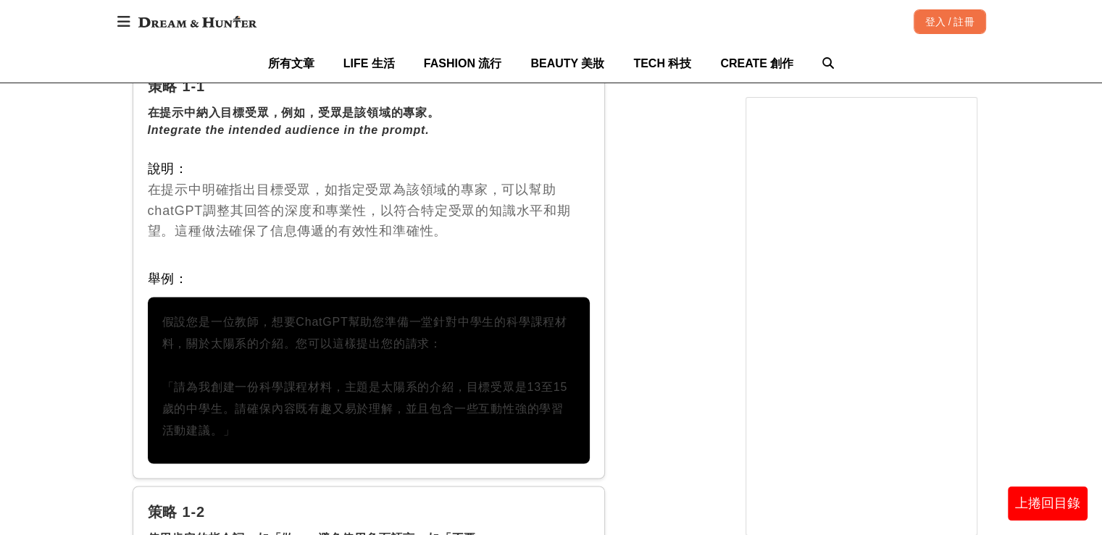
click at [162, 311] on p "假設您是一位教師，想要ChatGPT幫助您準備一堂針對中學生的科學課程材料，關於太陽系的介紹。您可以這樣提出您的請求： 「請為我創建一份科學課程材料，主題是太…" at bounding box center [369, 376] width 414 height 130
drag, startPoint x: 149, startPoint y: 256, endPoint x: 330, endPoint y: 429, distance: 249.5
click at [330, 429] on div "策略 1-1 在提示中納入目標受眾，例如，受眾是該領域的專家。 Integrate the intended audience in the prompt. …" at bounding box center [369, 269] width 473 height 419
click at [490, 159] on div "說明： 在提示中明確指出目標受眾，如指定受眾為該領域的專家，可以幫助chatGPT調整其回答的深度和專業性，以符合特定受眾的知識水平和期望。這種做法確保了信息…" at bounding box center [369, 200] width 443 height 83
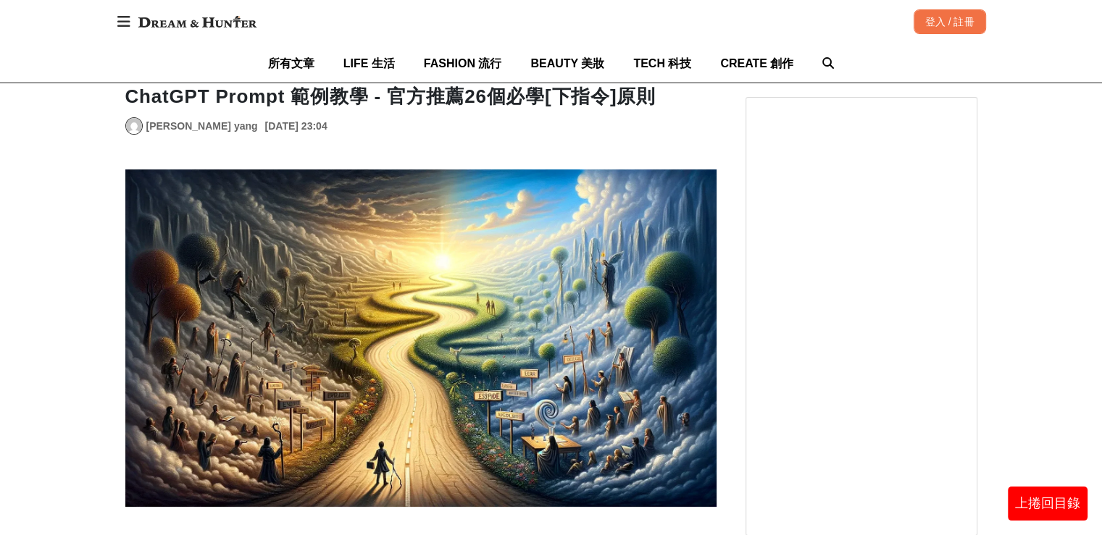
scroll to position [109, 0]
